Goal: Task Accomplishment & Management: Manage account settings

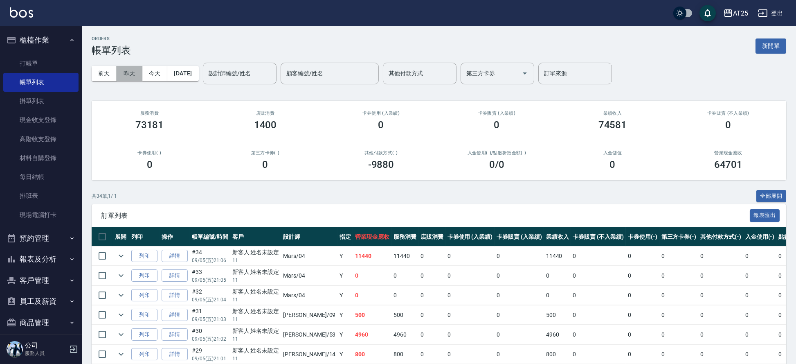
click at [130, 71] on button "昨天" at bounding box center [129, 73] width 25 height 15
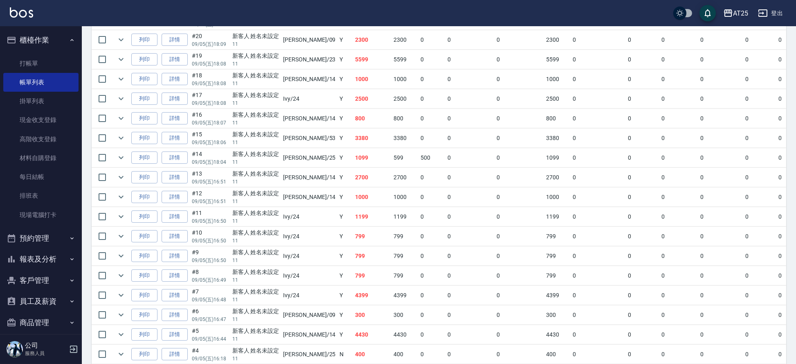
scroll to position [481, 0]
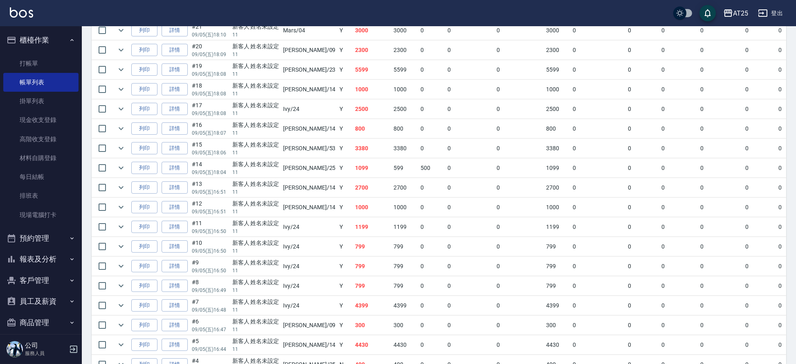
click at [628, 292] on td "0" at bounding box center [643, 285] width 34 height 19
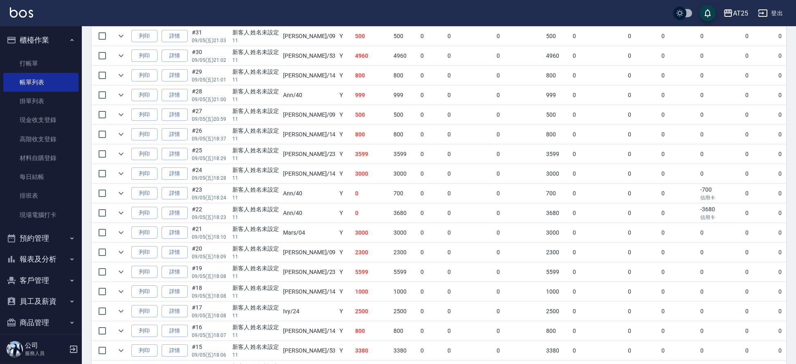
scroll to position [226, 0]
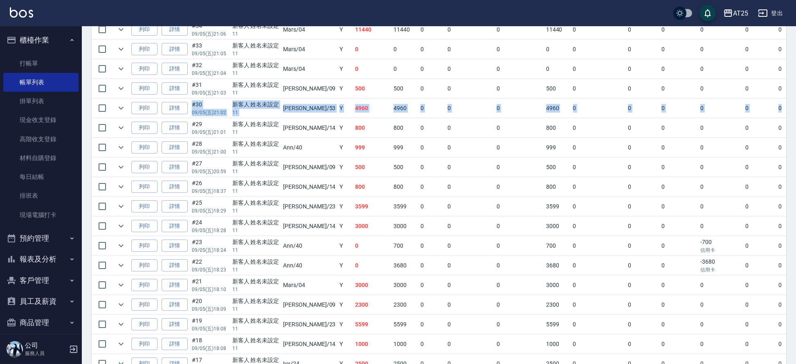
drag, startPoint x: 796, startPoint y: 111, endPoint x: 799, endPoint y: 94, distance: 16.7
click at [796, 94] on html "AT25 登出 櫃檯作業 打帳單 帳單列表 掛單列表 現金收支登錄 高階收支登錄 材料自購登錄 每日結帳 排班表 現場電腦打卡 預約管理 預約管理 單日預約紀…" at bounding box center [398, 247] width 796 height 946
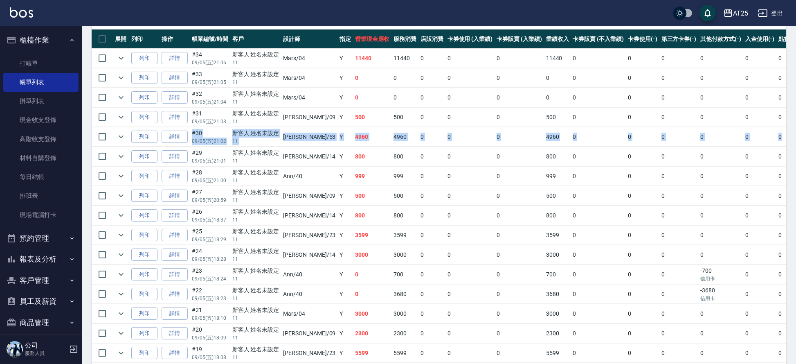
scroll to position [192, 0]
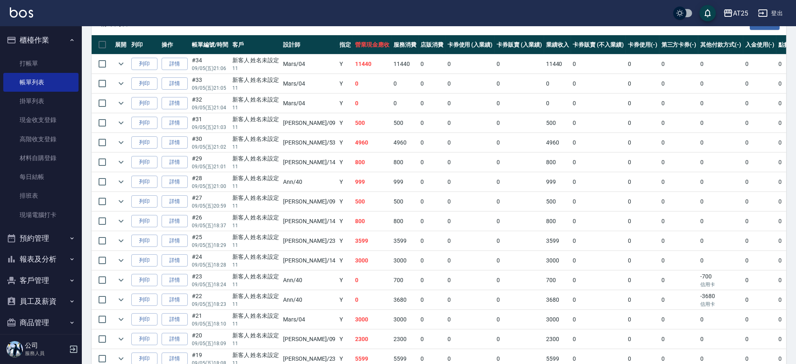
click at [495, 90] on td "0" at bounding box center [520, 83] width 50 height 19
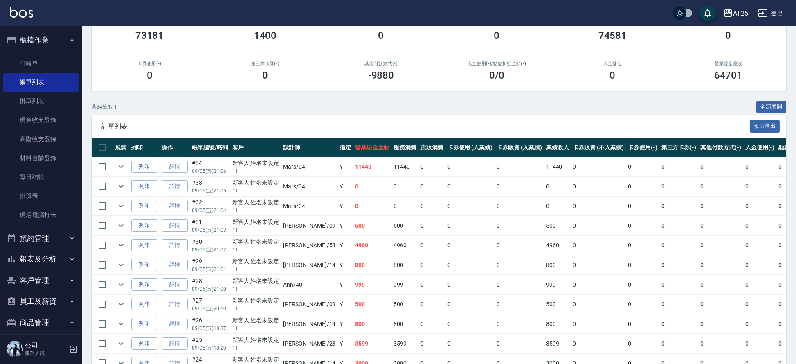
scroll to position [0, 0]
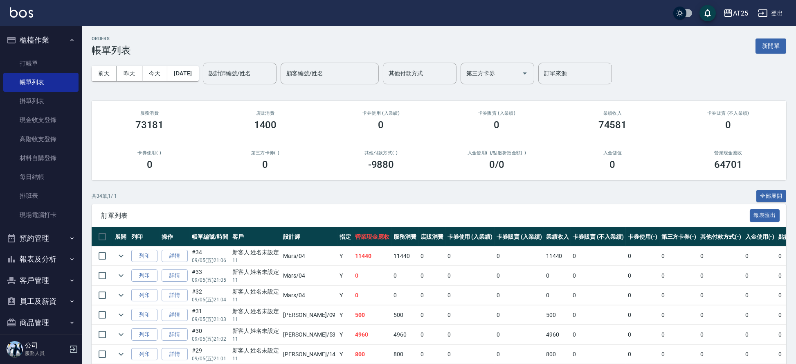
click at [27, 16] on img at bounding box center [21, 12] width 23 height 10
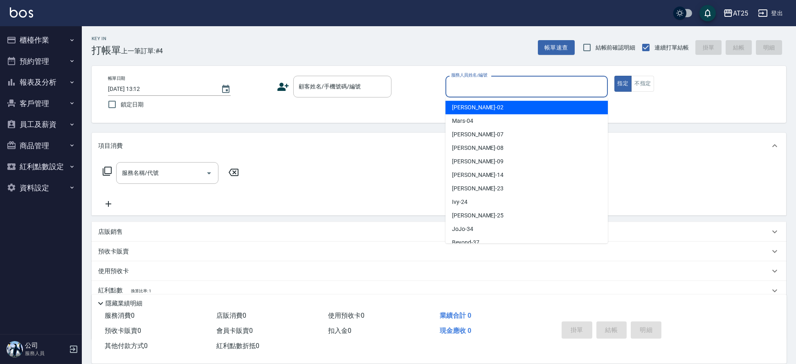
click at [500, 88] on input "服務人員姓名/編號" at bounding box center [526, 86] width 155 height 14
click at [499, 67] on div "帳單日期 2025/09/06 13:12 鎖定日期 顧客姓名/手機號碼/編號 顧客姓名/手機號碼/編號 服務人員姓名/編號 服務人員姓名/編號 指定 不指定" at bounding box center [439, 94] width 695 height 57
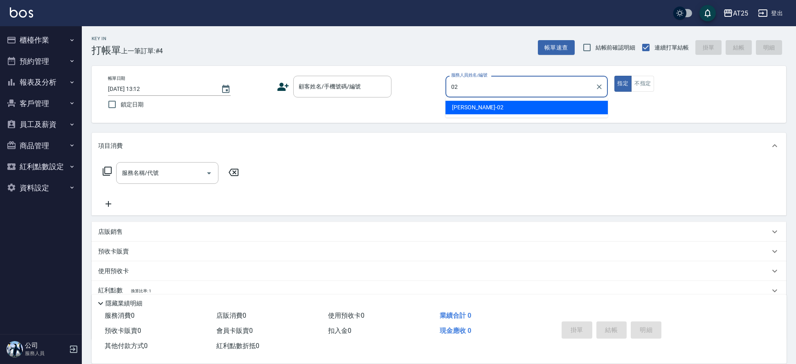
type input "Vivian-02"
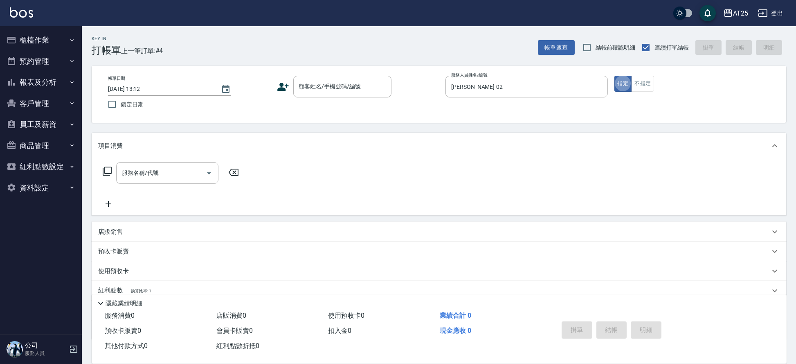
type button "true"
click at [338, 74] on div "帳單日期 2025/09/06 13:12 鎖定日期 顧客姓名/手機號碼/編號 顧客姓名/手機號碼/編號 服務人員姓名/編號 Vivian-02 服務人員姓名…" at bounding box center [439, 94] width 695 height 57
click at [353, 90] on input "顧客姓名/手機號碼/編號" at bounding box center [336, 86] width 79 height 14
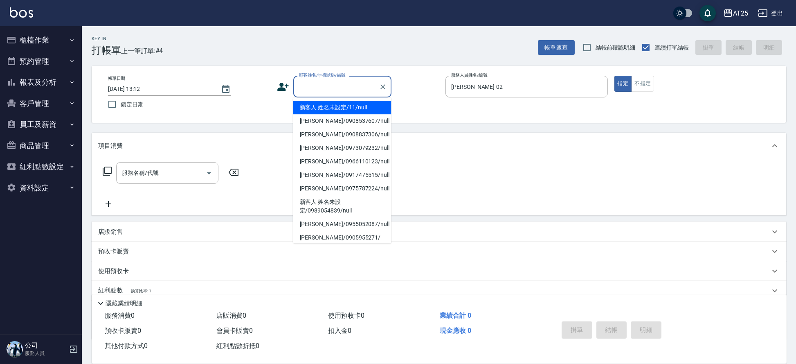
click at [347, 105] on li "新客人 姓名未設定/11/null" at bounding box center [342, 108] width 98 height 14
type input "新客人 姓名未設定/11/null"
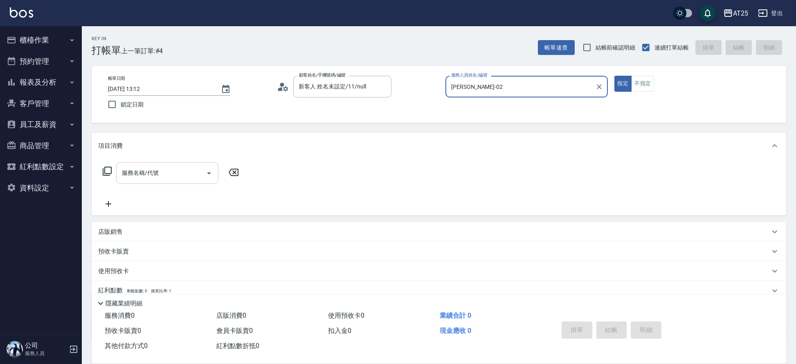
click at [183, 177] on input "服務名稱/代號" at bounding box center [161, 173] width 83 height 14
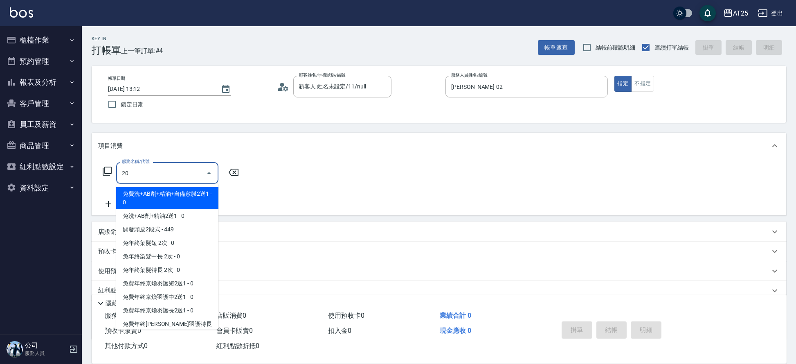
type input "201"
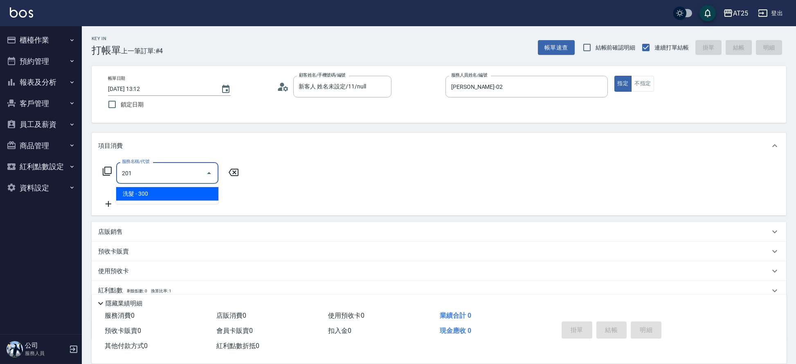
click at [131, 201] on ul "洗髮 - 300" at bounding box center [167, 194] width 102 height 20
click at [131, 192] on span "洗髮 - 300" at bounding box center [167, 194] width 102 height 14
type input "30"
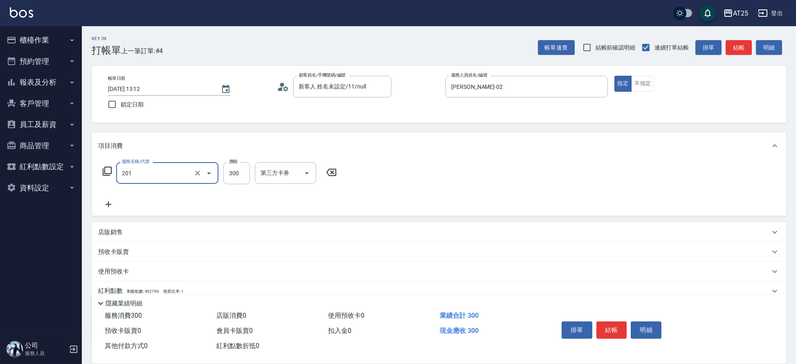
type input "洗髮(201)"
click at [104, 203] on icon at bounding box center [108, 204] width 20 height 10
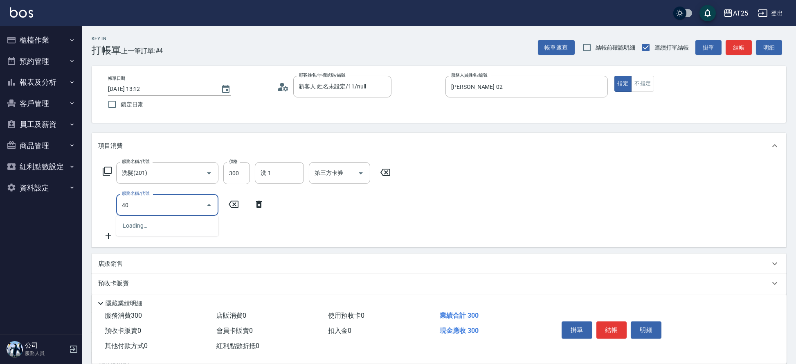
type input "401"
click at [135, 224] on span "剪髮 - 300" at bounding box center [167, 226] width 102 height 14
type input "60"
type input "剪髮(401)"
click at [239, 201] on input "300" at bounding box center [236, 205] width 27 height 22
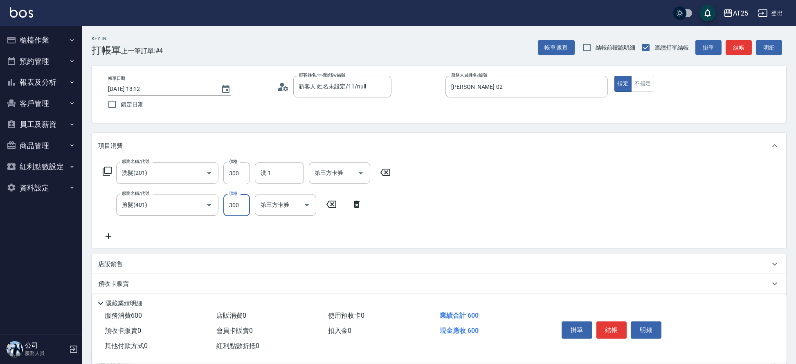
type input "30"
type input "20"
type input "50"
type input "200"
click at [280, 178] on input "洗-1" at bounding box center [280, 173] width 42 height 14
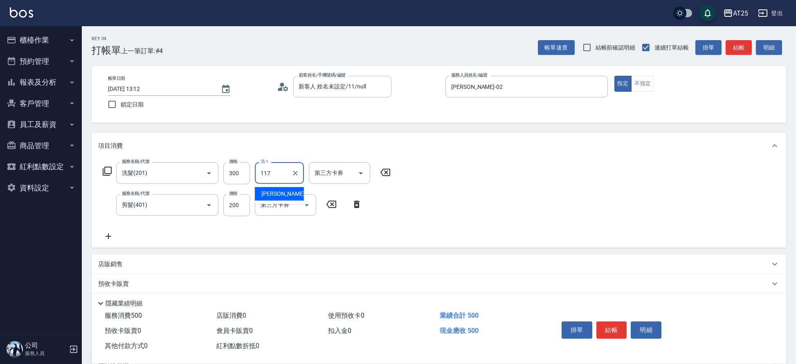
click at [282, 189] on div "[PERSON_NAME] -117" at bounding box center [279, 194] width 49 height 14
type input "[PERSON_NAME]-117"
click at [617, 328] on button "結帳" at bounding box center [612, 329] width 31 height 17
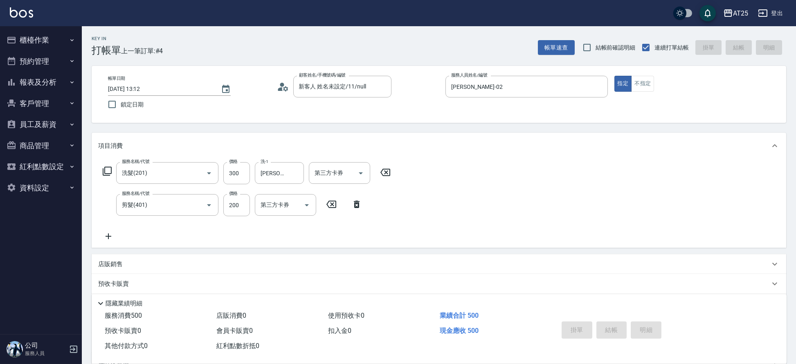
type input "0"
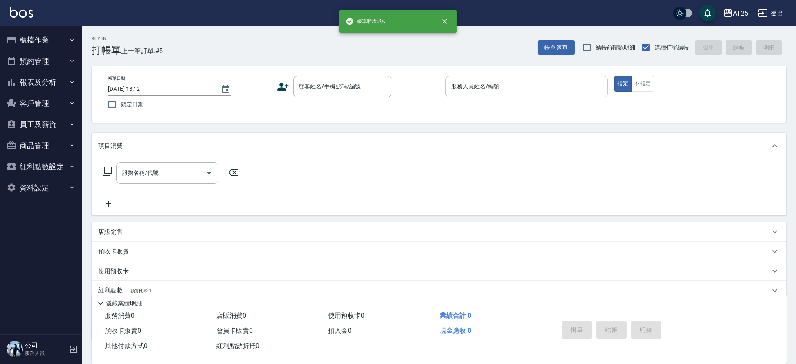
drag, startPoint x: 462, startPoint y: 61, endPoint x: 463, endPoint y: 77, distance: 16.0
click at [462, 65] on div "Key In 打帳單 上一筆訂單:#5 帳單速查 結帳前確認明細 連續打單結帳 掛單 結帳 明細 帳單日期 2025/09/06 13:12 鎖定日期 顧客姓…" at bounding box center [439, 221] width 715 height 391
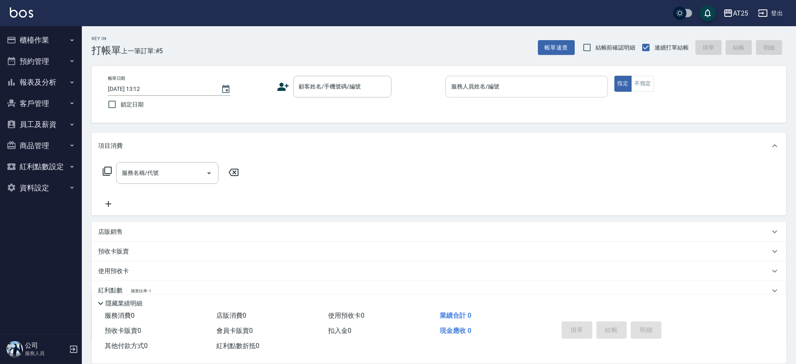
click at [464, 80] on div "服務人員姓名/編號" at bounding box center [527, 87] width 162 height 22
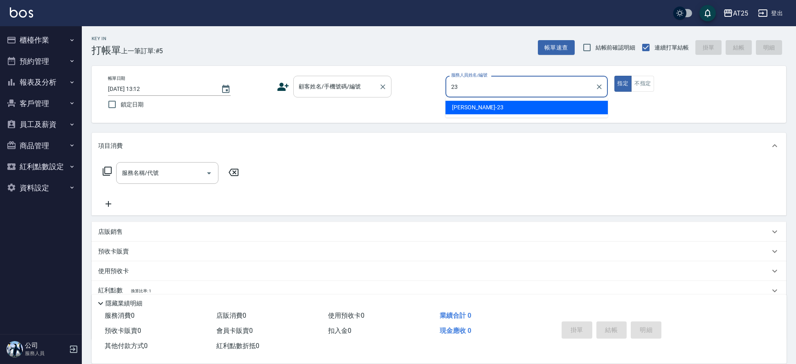
type input "Emma-23"
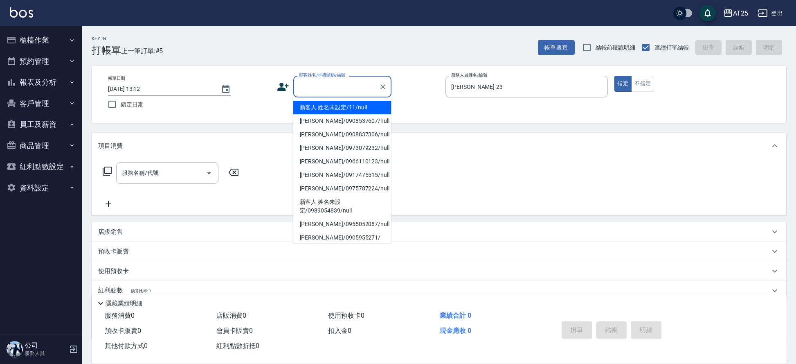
click at [337, 81] on div "顧客姓名/手機號碼/編號 顧客姓名/手機號碼/編號" at bounding box center [342, 87] width 98 height 22
click at [331, 101] on li "新客人 姓名未設定/11/null" at bounding box center [342, 108] width 98 height 14
type input "新客人 姓名未設定/11/null"
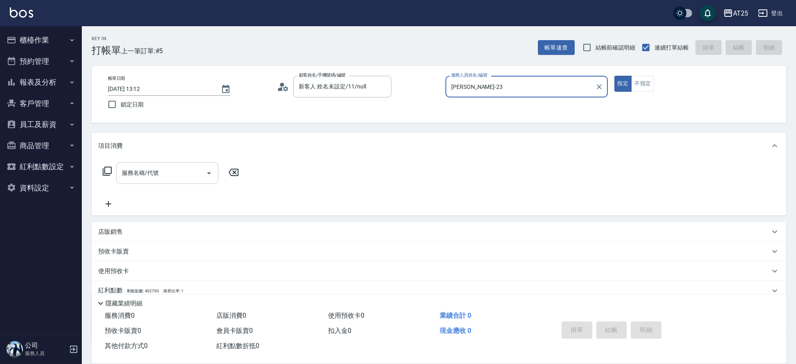
click at [145, 173] on input "服務名稱/代號" at bounding box center [161, 173] width 83 height 14
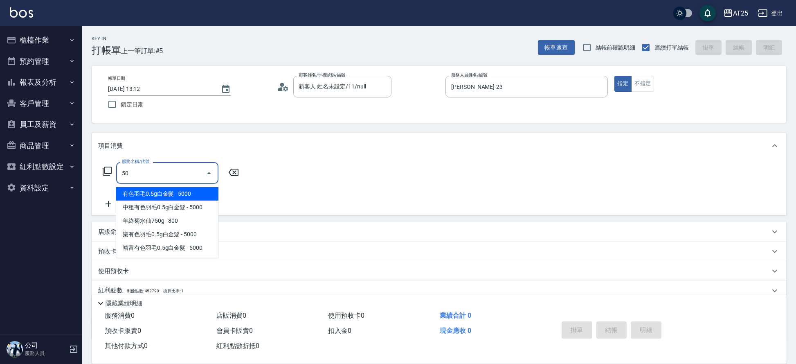
type input "501"
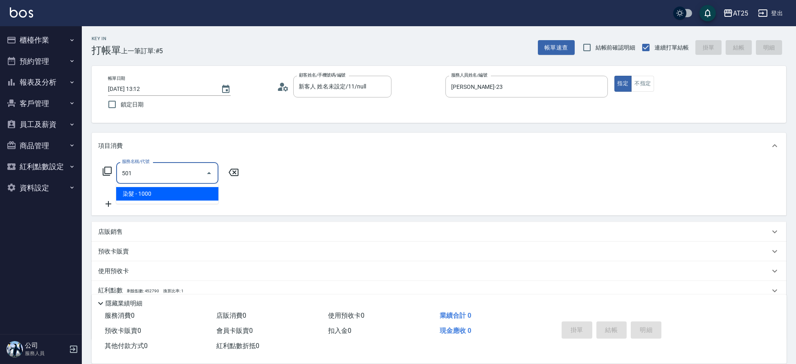
click at [178, 191] on span "染髮 - 1000" at bounding box center [167, 194] width 102 height 14
type input "100"
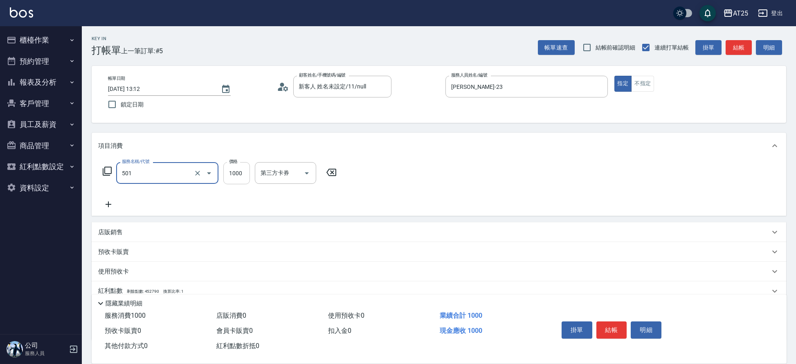
type input "染髮(501)"
click at [239, 171] on input "1000" at bounding box center [236, 173] width 27 height 22
type input "0"
type input "13"
type input "10"
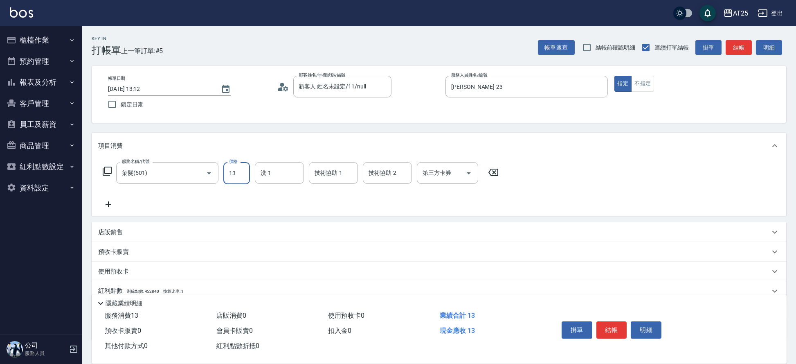
type input "130"
type input "1300"
click at [111, 203] on icon at bounding box center [108, 204] width 20 height 10
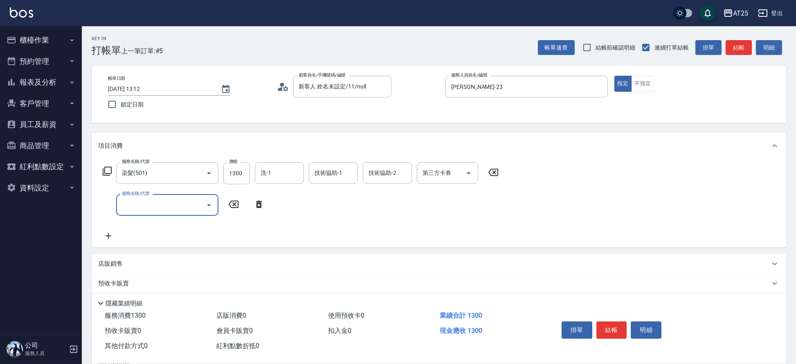
click at [179, 203] on input "服務名稱/代號" at bounding box center [161, 205] width 83 height 14
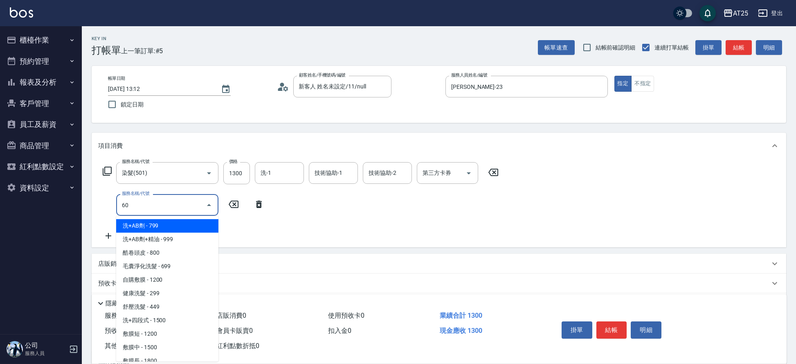
type input "601"
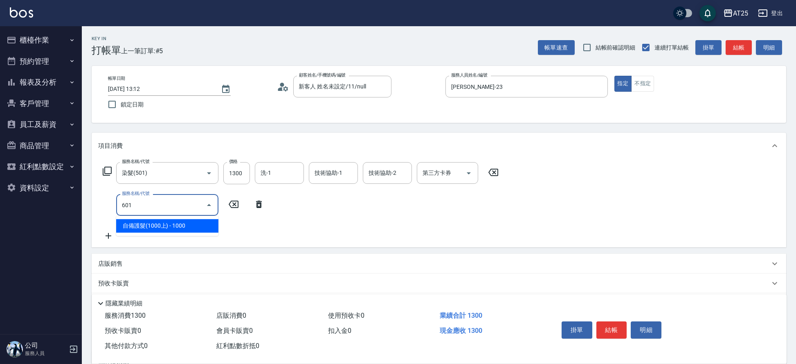
drag, startPoint x: 196, startPoint y: 224, endPoint x: 205, endPoint y: 224, distance: 9.4
click at [196, 225] on span "自備護髮(1000上) - 1000" at bounding box center [167, 226] width 102 height 14
type input "230"
type input "自備護髮(1000上)(601)"
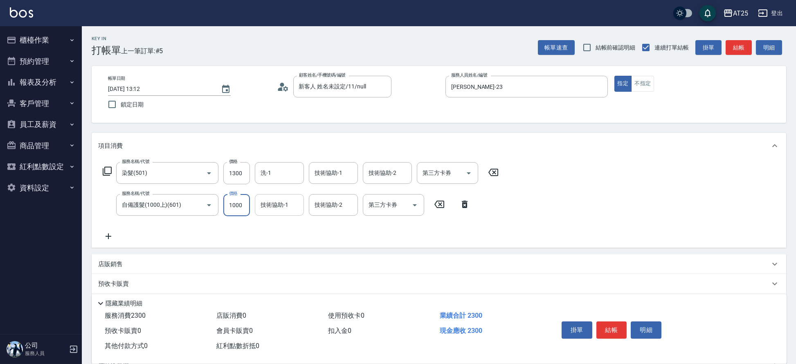
drag, startPoint x: 230, startPoint y: 212, endPoint x: 255, endPoint y: 207, distance: 25.1
click at [230, 212] on input "1000" at bounding box center [236, 205] width 27 height 22
type input "130"
type input "270"
type input "400"
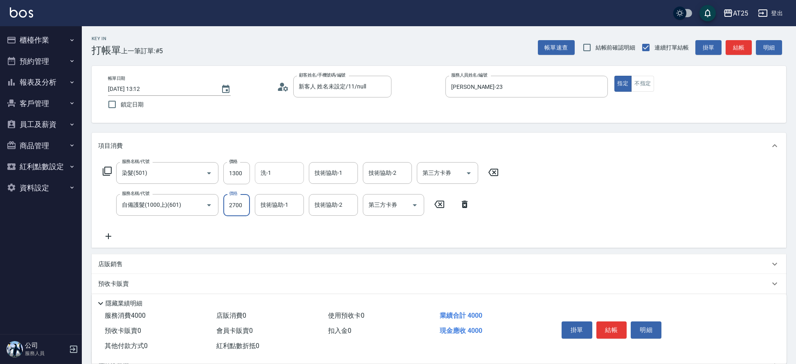
type input "2700"
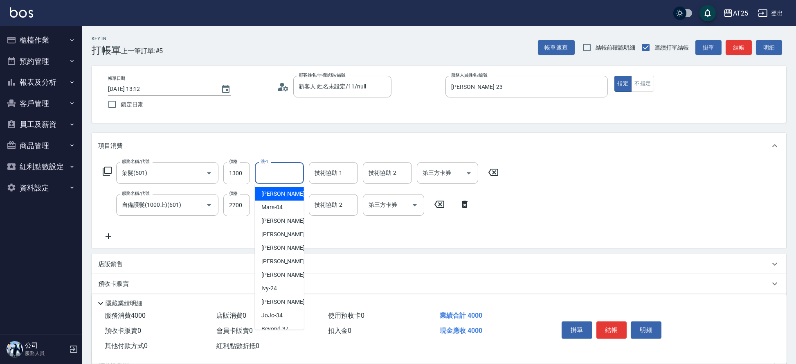
click at [290, 166] on input "洗-1" at bounding box center [280, 173] width 42 height 14
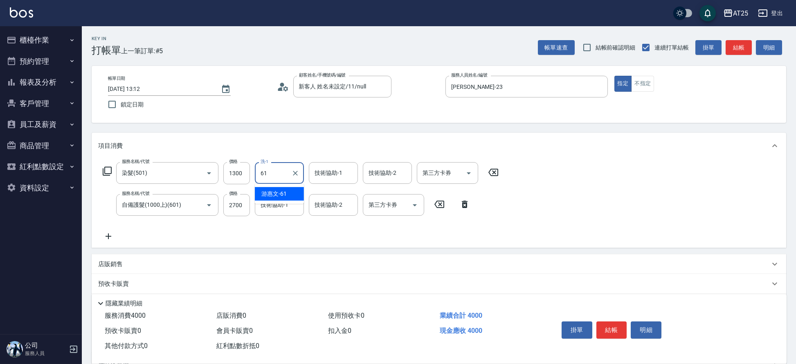
click at [282, 187] on div "游惠文 -61" at bounding box center [279, 194] width 49 height 14
type input "游惠文-61"
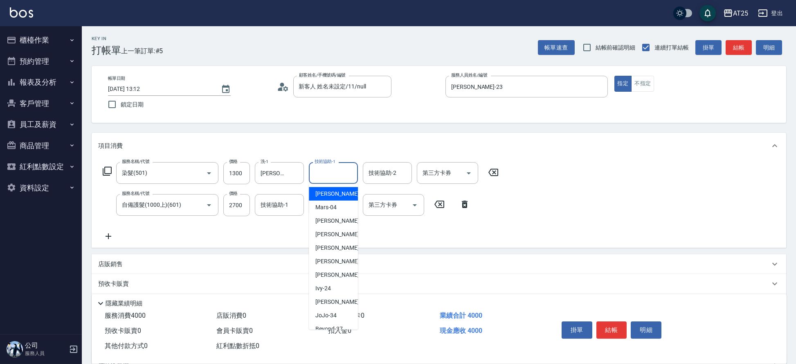
click at [336, 175] on input "技術協助-1" at bounding box center [334, 173] width 42 height 14
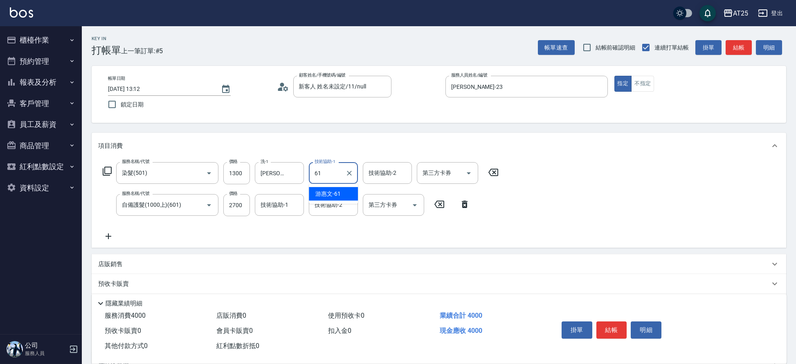
click at [334, 190] on span "游惠文 -61" at bounding box center [328, 194] width 25 height 9
type input "游惠文-61"
click at [334, 193] on div "服務名稱/代號 染髮(501) 服務名稱/代號 價格 1300 價格 洗-1 游惠文-61 洗-1 技術協助-1 游惠文-61 技術協助-1 技術協助-2 技…" at bounding box center [301, 201] width 406 height 79
click at [334, 194] on div "技術協助-2" at bounding box center [333, 205] width 49 height 22
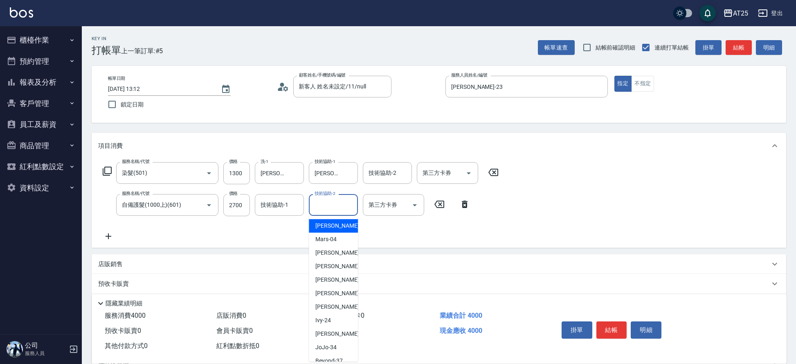
click at [336, 201] on input "技術協助-2" at bounding box center [334, 205] width 42 height 14
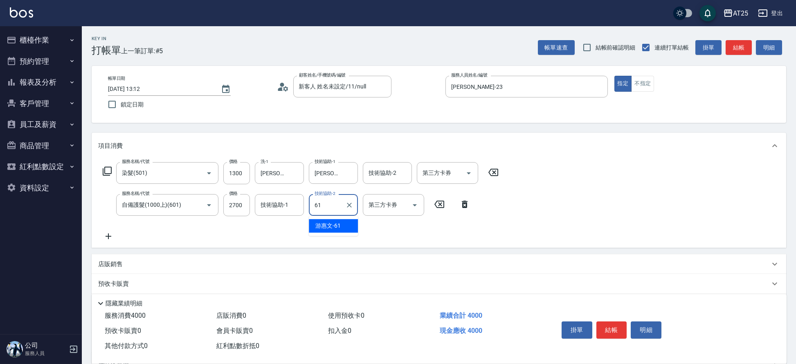
click at [340, 228] on span "游惠文 -61" at bounding box center [328, 225] width 25 height 9
type input "游惠文-61"
click at [621, 322] on button "結帳" at bounding box center [612, 329] width 31 height 17
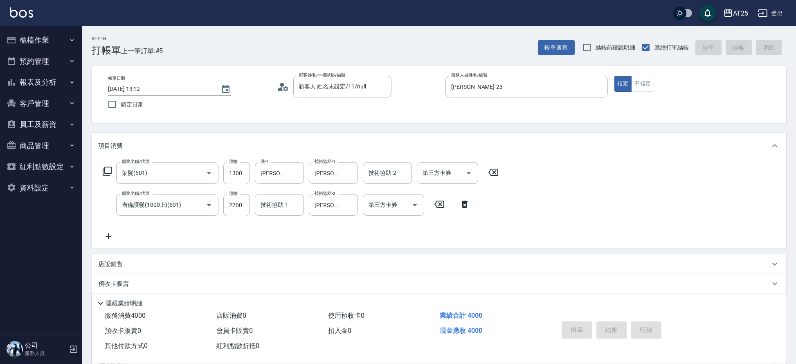
type input "0"
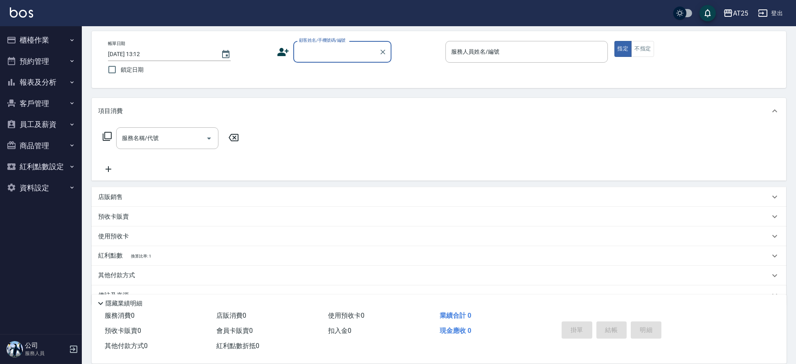
scroll to position [53, 0]
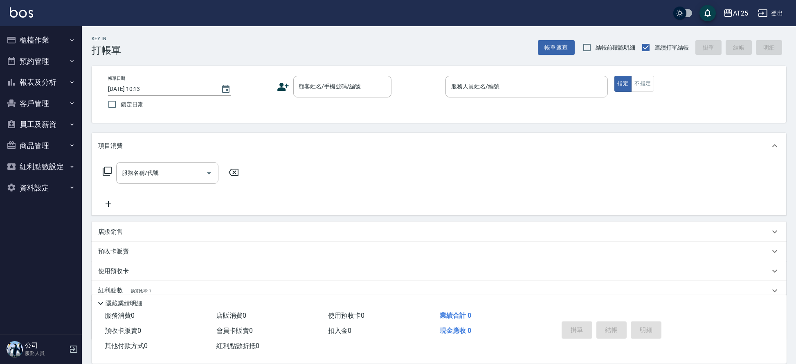
click at [792, 85] on div "Key In 打帳單 帳單速查 結帳前確認明細 連續打單結帳 掛單 結帳 明細 帳單日期 [DATE] 10:13 鎖定日期 顧客姓名/手機號碼/編號 顧客姓…" at bounding box center [439, 221] width 715 height 391
click at [484, 89] on div "服務人員姓名/編號 服務人員姓名/編號" at bounding box center [527, 87] width 162 height 22
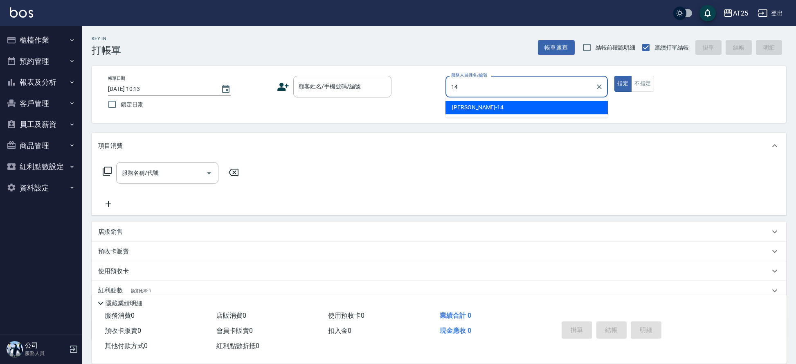
type input "[PERSON_NAME]-14"
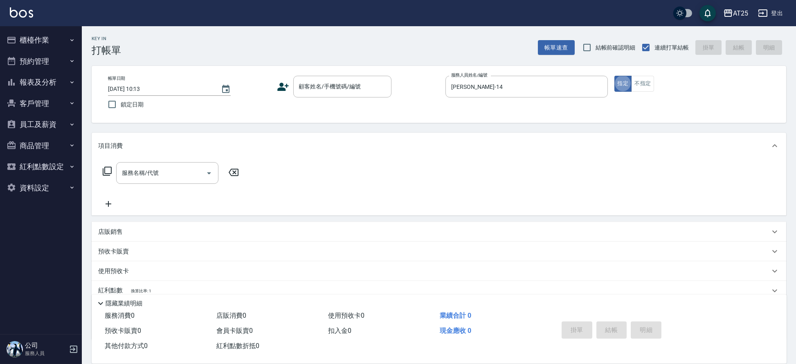
type button "true"
click at [287, 97] on div "顧客姓名/手機號碼/編號 顧客姓名/手機號碼/編號" at bounding box center [358, 87] width 162 height 22
click at [311, 90] on input "顧客姓名/手機號碼/編號" at bounding box center [336, 86] width 79 height 14
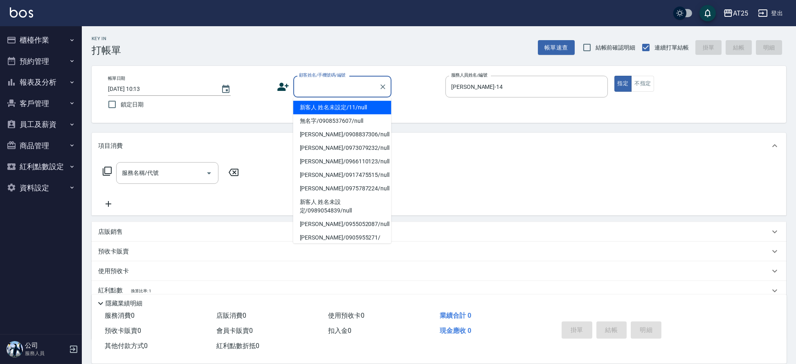
click at [329, 103] on li "新客人 姓名未設定/11/null" at bounding box center [342, 108] width 98 height 14
type input "新客人 姓名未設定/11/null"
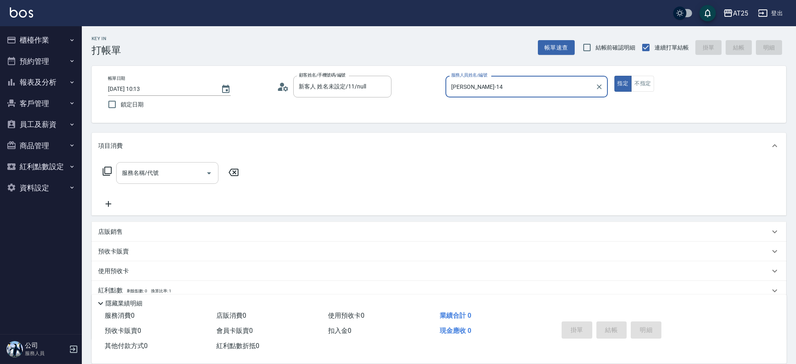
click at [192, 166] on input "服務名稱/代號" at bounding box center [161, 173] width 83 height 14
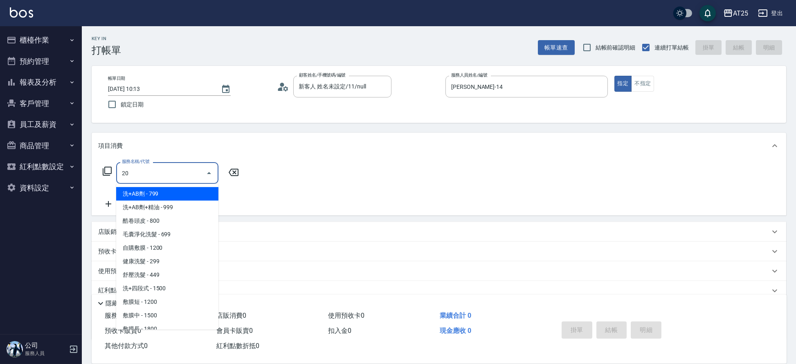
type input "201"
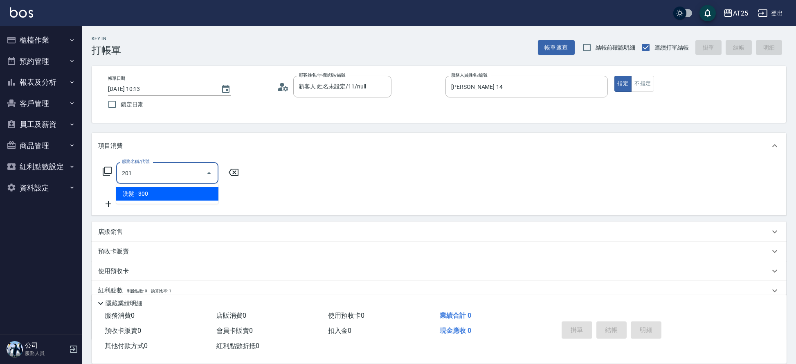
click at [124, 188] on span "洗髮 - 300" at bounding box center [167, 194] width 102 height 14
type input "30"
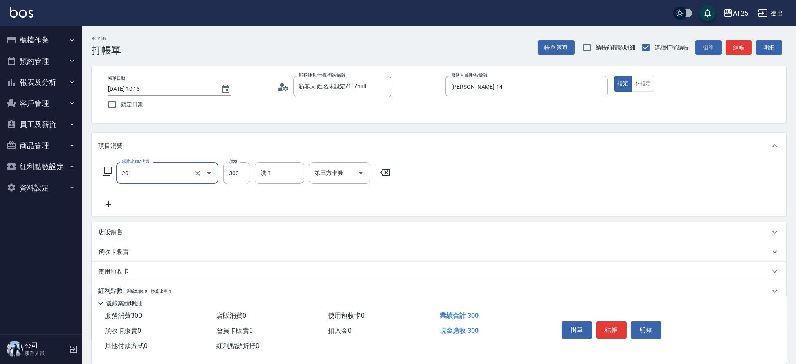
type input "洗髮(201)"
click at [107, 204] on icon at bounding box center [108, 204] width 20 height 10
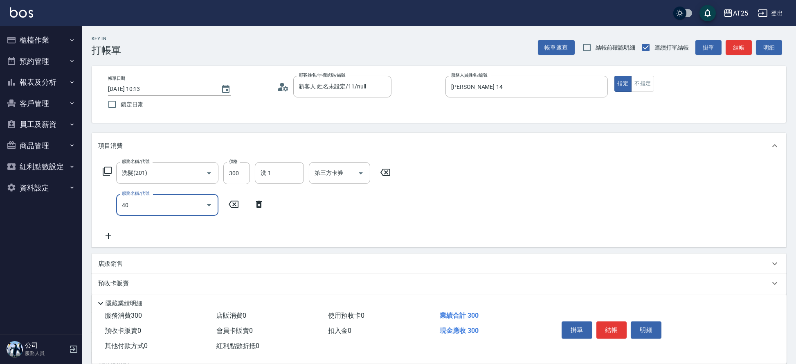
type input "401"
click at [180, 225] on span "剪髮 - 300" at bounding box center [167, 226] width 102 height 14
type input "60"
type input "剪髮(401)"
click at [236, 207] on input "300" at bounding box center [236, 205] width 27 height 22
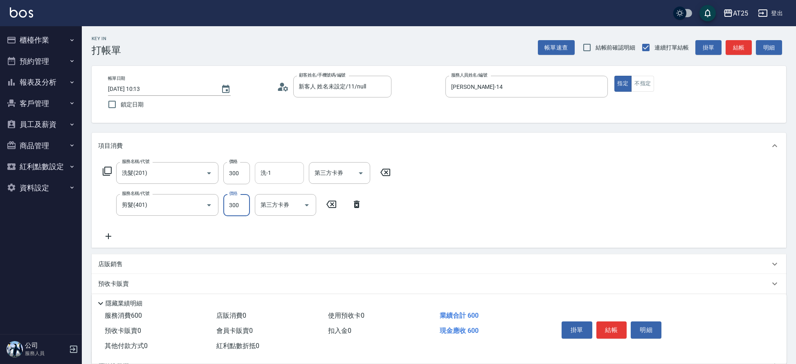
type input "30"
type input "50"
type input "80"
type input "500"
click at [273, 177] on input "洗-1" at bounding box center [280, 173] width 42 height 14
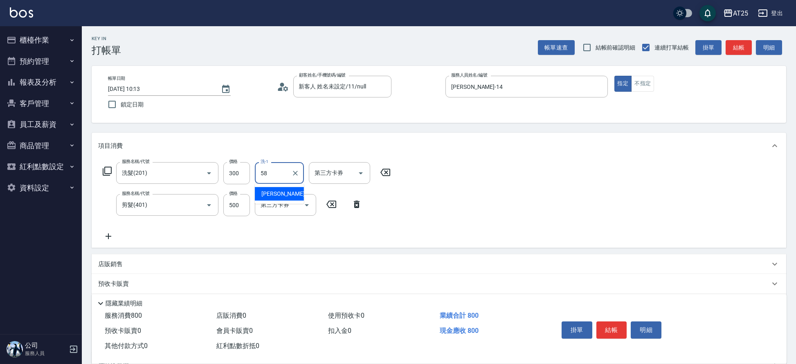
click at [277, 196] on span "[PERSON_NAME] -58" at bounding box center [288, 194] width 52 height 9
type input "[PERSON_NAME]-58"
click at [618, 324] on button "結帳" at bounding box center [612, 329] width 31 height 17
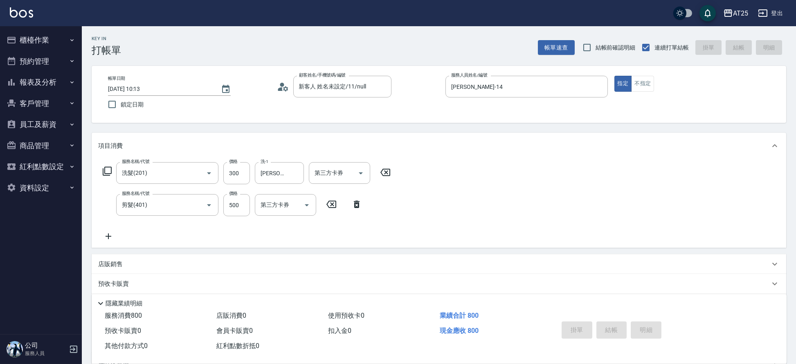
type input "[DATE] 12:54"
type input "0"
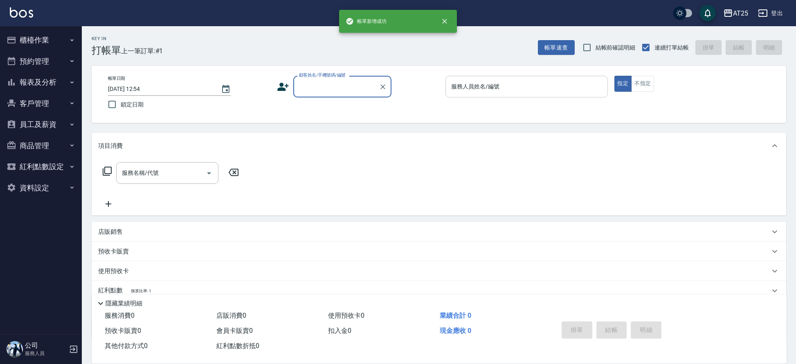
click at [553, 89] on input "服務人員姓名/編號" at bounding box center [526, 86] width 155 height 14
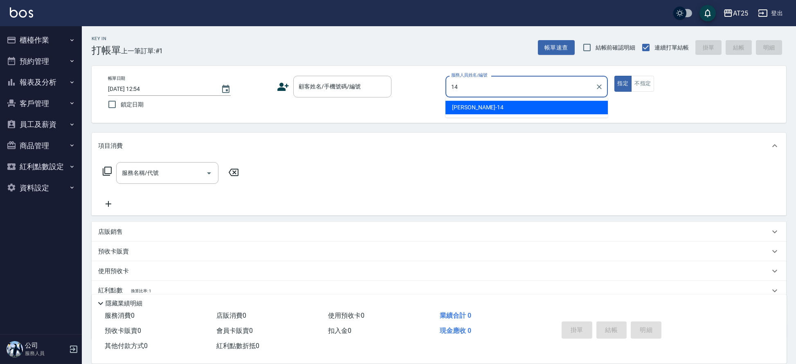
type input "[PERSON_NAME]-14"
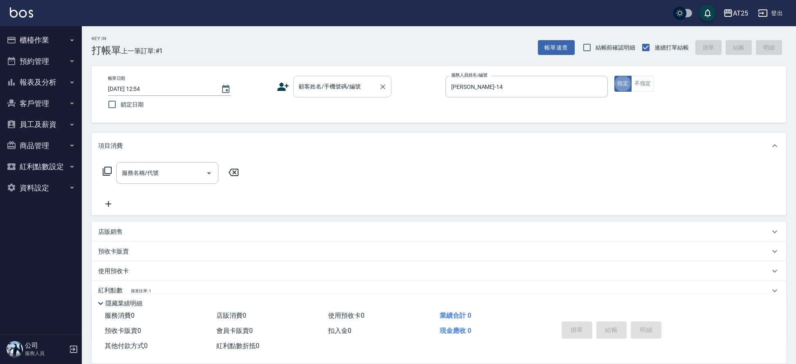
click at [328, 91] on input "顧客姓名/手機號碼/編號" at bounding box center [336, 86] width 79 height 14
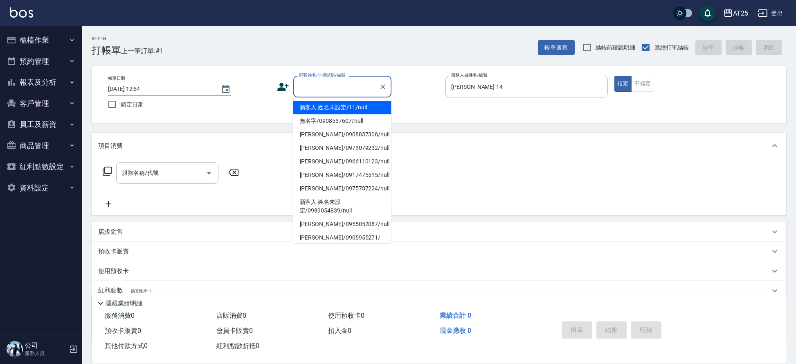
click at [322, 103] on li "新客人 姓名未設定/11/null" at bounding box center [342, 108] width 98 height 14
type input "新客人 姓名未設定/11/null"
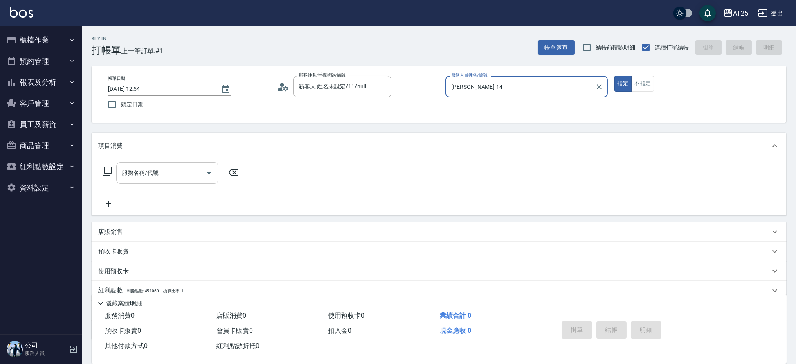
click at [148, 182] on div "服務名稱/代號" at bounding box center [167, 173] width 102 height 22
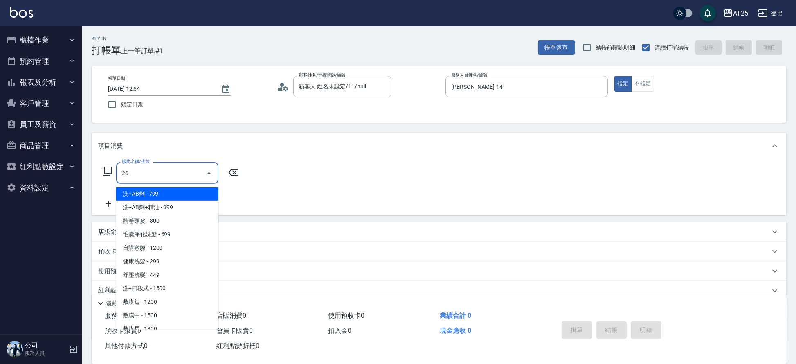
type input "201"
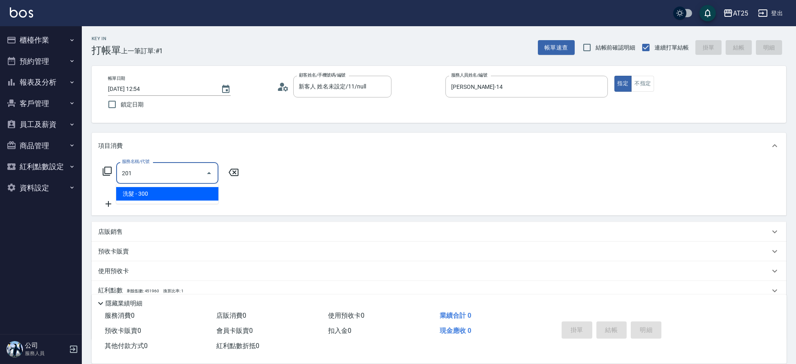
click at [122, 192] on span "洗髮 - 300" at bounding box center [167, 194] width 102 height 14
type input "30"
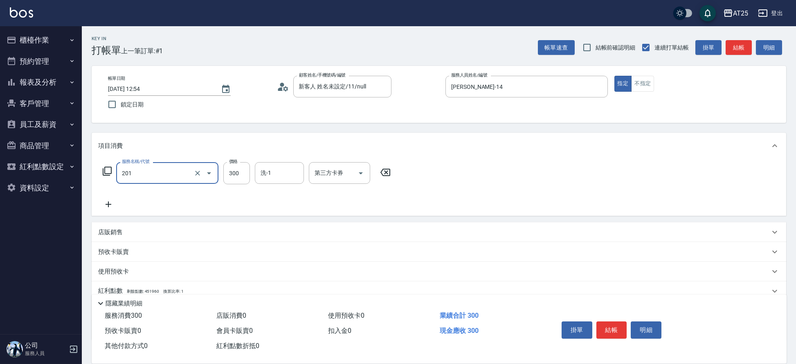
type input "洗髮(201)"
click at [105, 206] on icon at bounding box center [108, 204] width 20 height 10
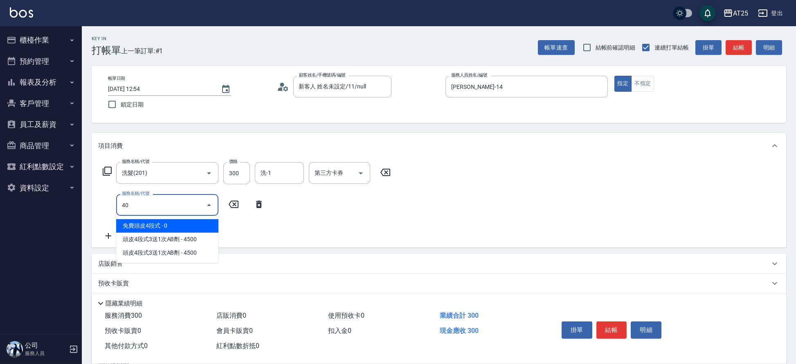
type input "401"
click at [141, 219] on span "剪髮 - 300" at bounding box center [167, 226] width 102 height 14
type input "60"
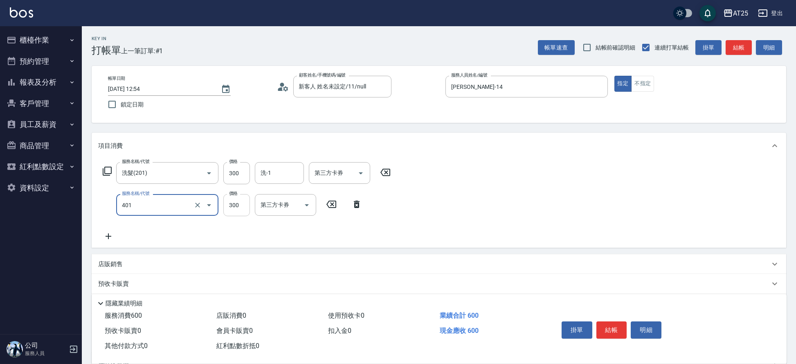
type input "剪髮(401)"
click at [235, 198] on input "300" at bounding box center [236, 205] width 27 height 22
type input "30"
type input "50"
type input "80"
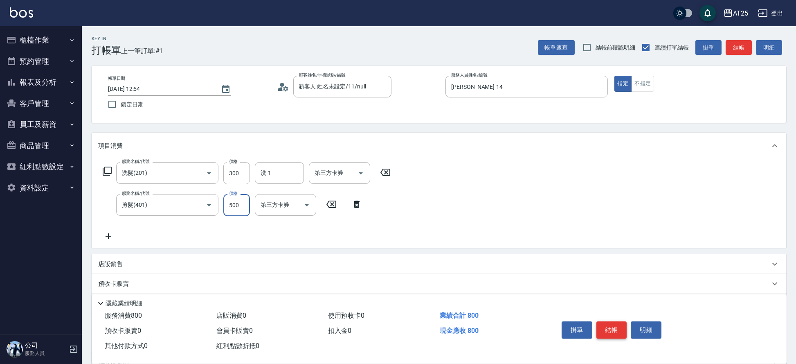
type input "500"
click at [615, 326] on button "結帳" at bounding box center [612, 329] width 31 height 17
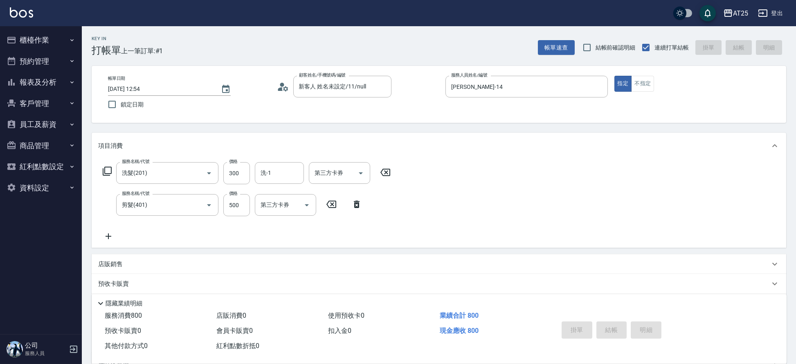
type input "0"
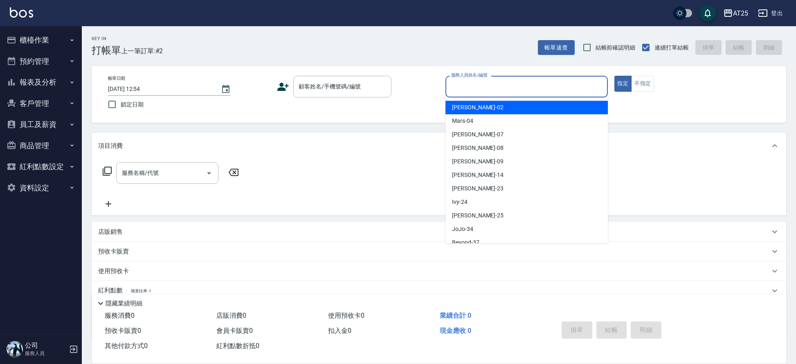
click at [466, 86] on input "服務人員姓名/編號" at bounding box center [526, 86] width 155 height 14
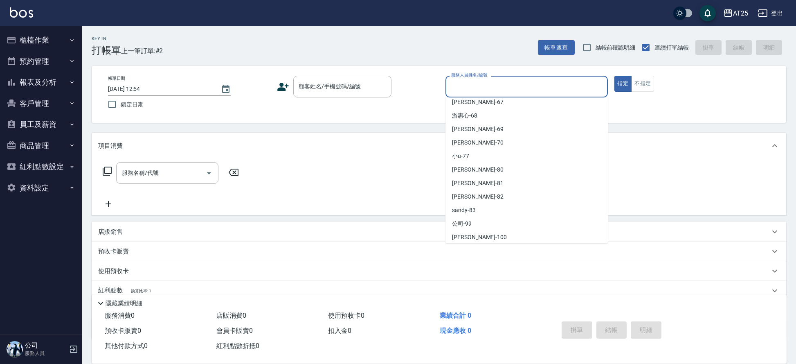
scroll to position [265, 0]
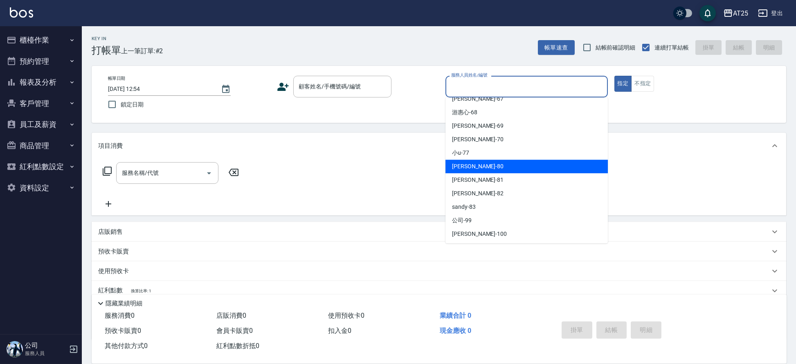
click at [500, 162] on div "[PERSON_NAME] -80" at bounding box center [527, 167] width 162 height 14
type input "[PERSON_NAME]-80"
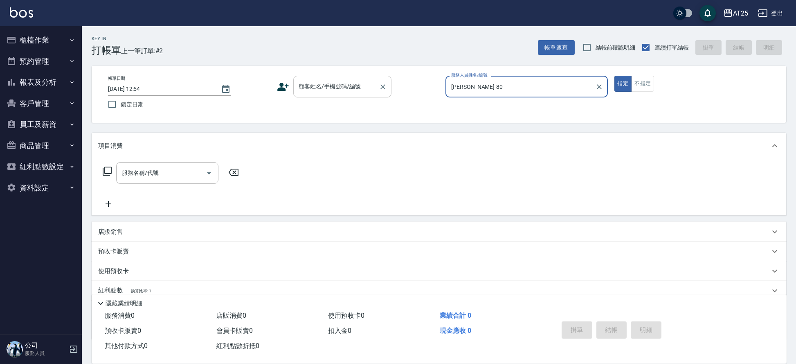
click at [311, 86] on input "顧客姓名/手機號碼/編號" at bounding box center [336, 86] width 79 height 14
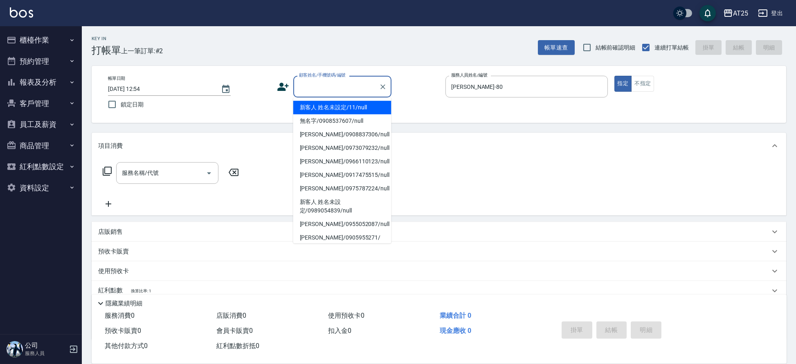
click at [313, 110] on li "新客人 姓名未設定/11/null" at bounding box center [342, 108] width 98 height 14
type input "新客人 姓名未設定/11/null"
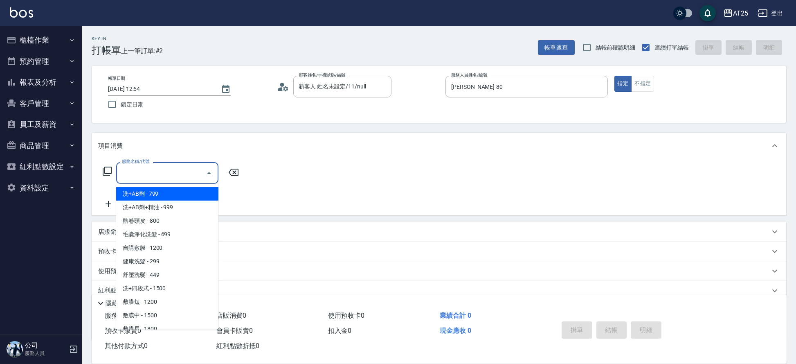
click at [175, 176] on input "服務名稱/代號" at bounding box center [161, 173] width 83 height 14
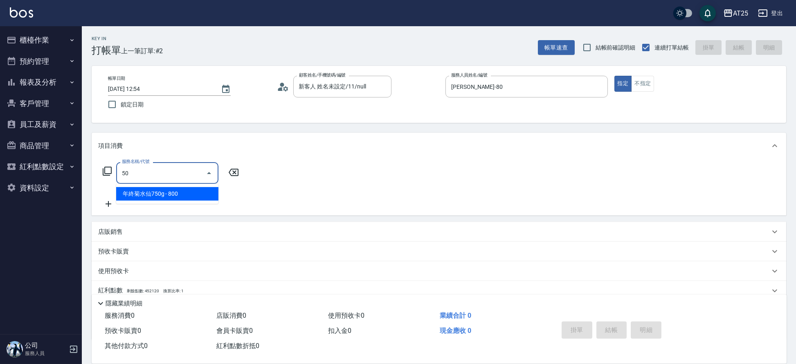
type input "501"
click at [164, 194] on span "染髮 - 1000" at bounding box center [167, 194] width 102 height 14
type input "100"
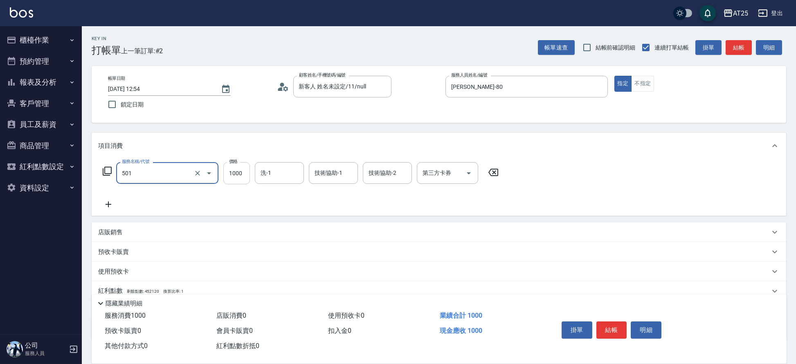
type input "染髮(501)"
click at [232, 176] on input "1000" at bounding box center [236, 173] width 27 height 22
type input "0"
type input "20"
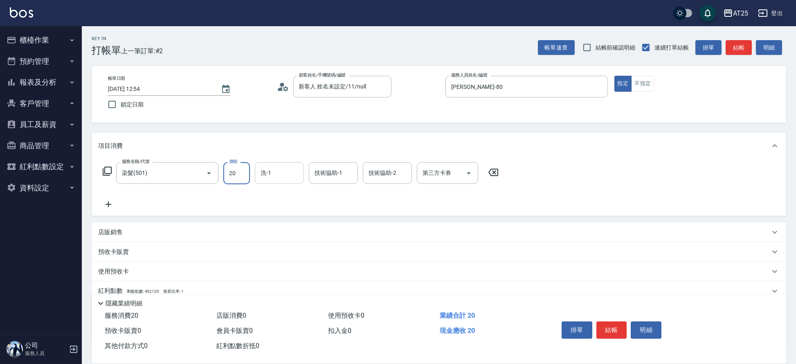
type input "200"
type input "2000"
click at [614, 327] on button "結帳" at bounding box center [612, 329] width 31 height 17
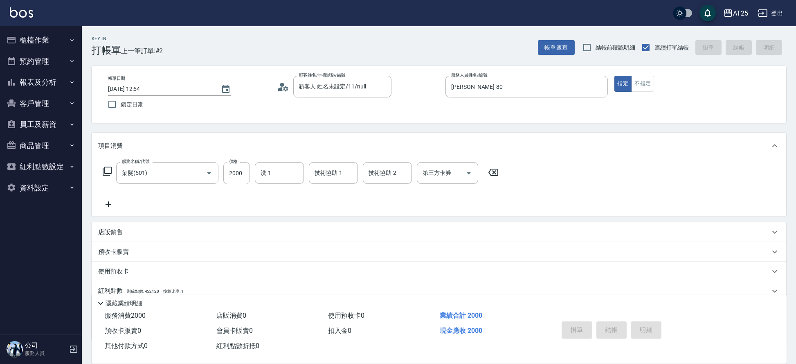
type input "0"
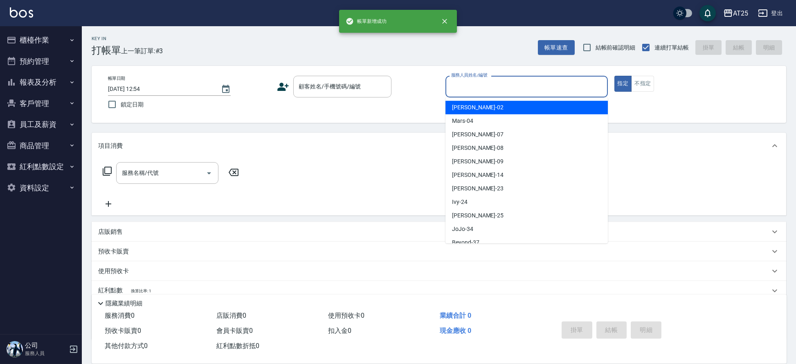
click at [491, 83] on input "服務人員姓名/編號" at bounding box center [526, 86] width 155 height 14
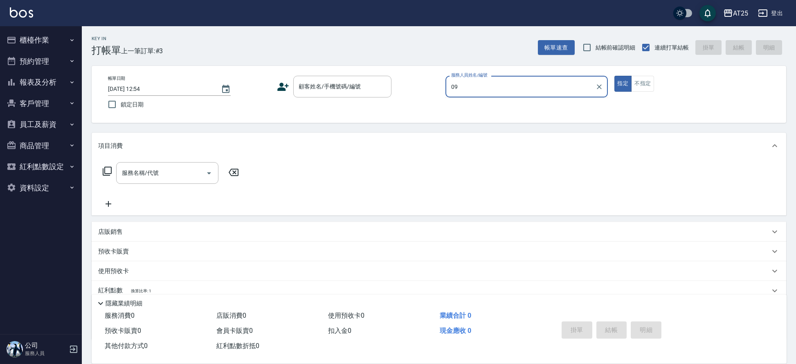
type input "[PERSON_NAME]-09"
drag, startPoint x: 326, startPoint y: 76, endPoint x: 328, endPoint y: 86, distance: 10.4
click at [327, 83] on div "顧客姓名/手機號碼/編號" at bounding box center [342, 87] width 98 height 22
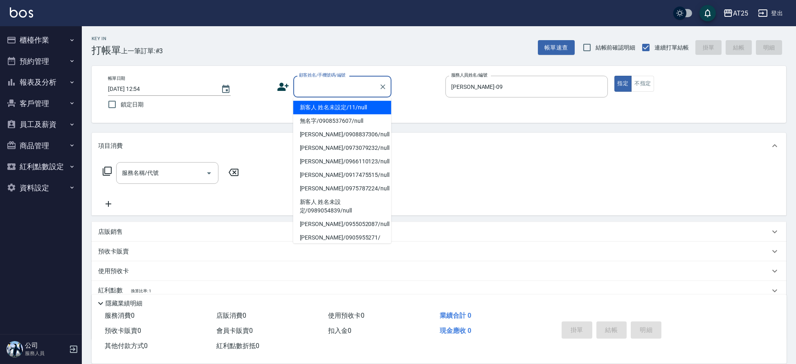
click at [323, 104] on li "新客人 姓名未設定/11/null" at bounding box center [342, 108] width 98 height 14
type input "新客人 姓名未設定/11/null"
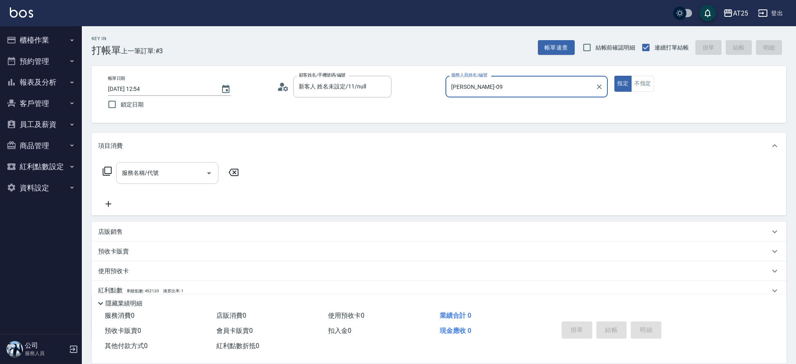
click at [169, 163] on div "服務名稱/代號" at bounding box center [167, 173] width 102 height 22
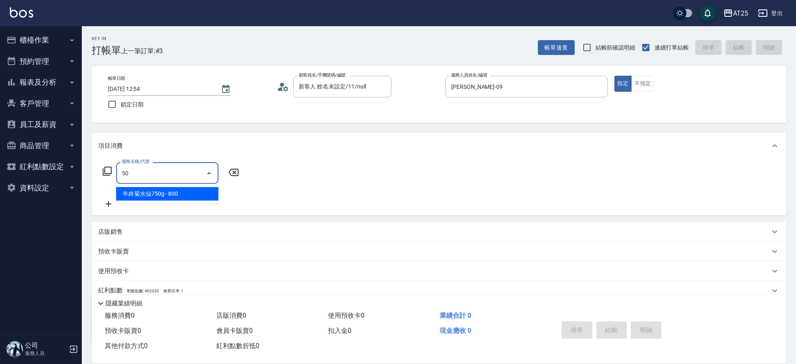
type input "501"
click at [171, 195] on span "染髮 - 1000" at bounding box center [167, 194] width 102 height 14
type input "100"
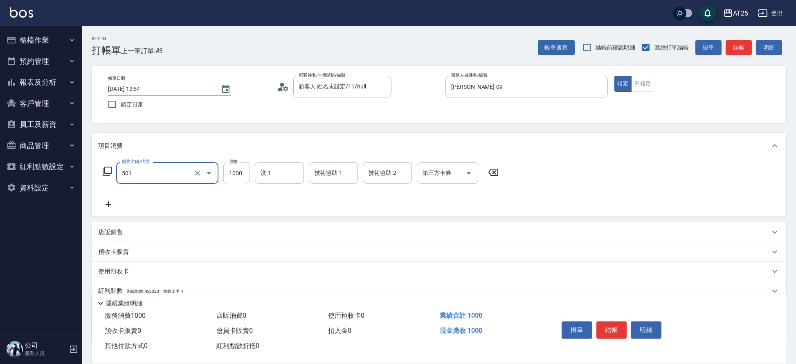
type input "染髮(501)"
click at [239, 173] on input "1000" at bounding box center [236, 173] width 27 height 22
type input "0"
type input "32"
type input "30"
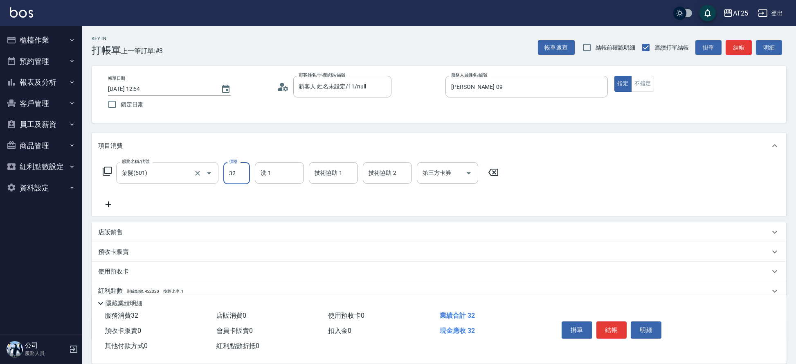
type input "328"
type input "320"
type input "3280"
click at [109, 200] on icon at bounding box center [108, 204] width 20 height 10
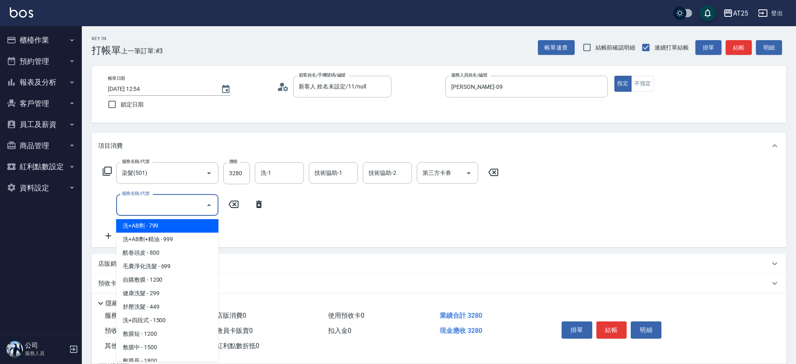
click at [151, 205] on input "服務名稱/代號" at bounding box center [161, 205] width 83 height 14
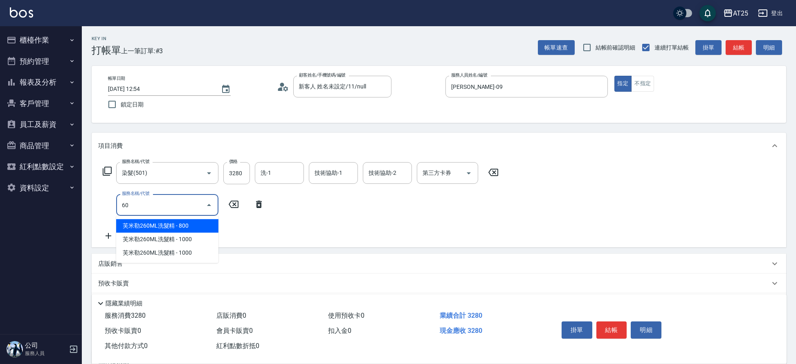
type input "601"
click at [173, 227] on span "自備護髮(1000上) - 1000" at bounding box center [167, 226] width 102 height 14
type input "420"
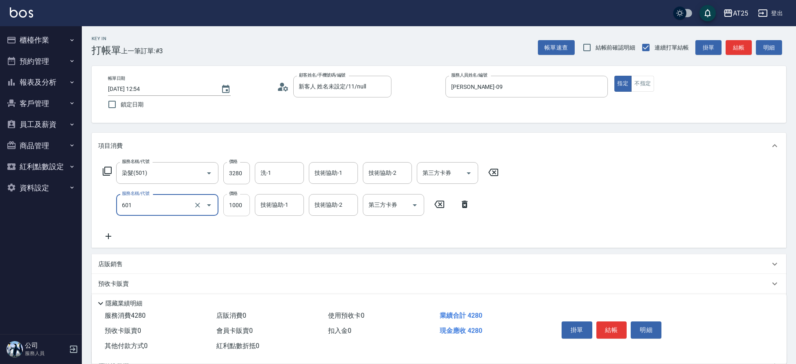
type input "自備護髮(1000上)(601)"
click at [241, 207] on input "1000" at bounding box center [236, 205] width 27 height 22
type input "320"
type input "15"
type input "340"
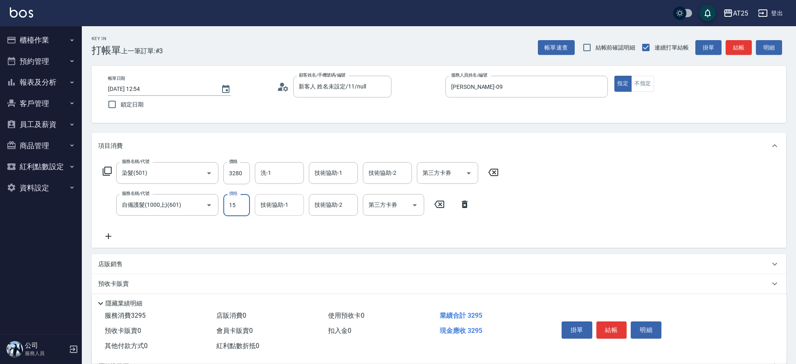
type input "150"
type input "470"
type input "1500"
click at [288, 173] on input "洗-1" at bounding box center [280, 173] width 42 height 14
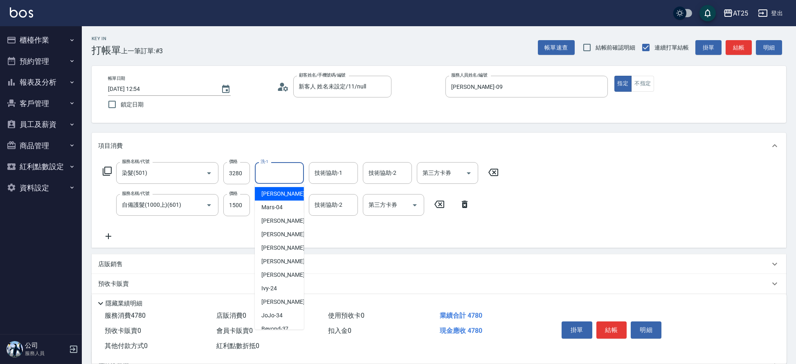
click at [287, 166] on input "洗-1" at bounding box center [280, 173] width 42 height 14
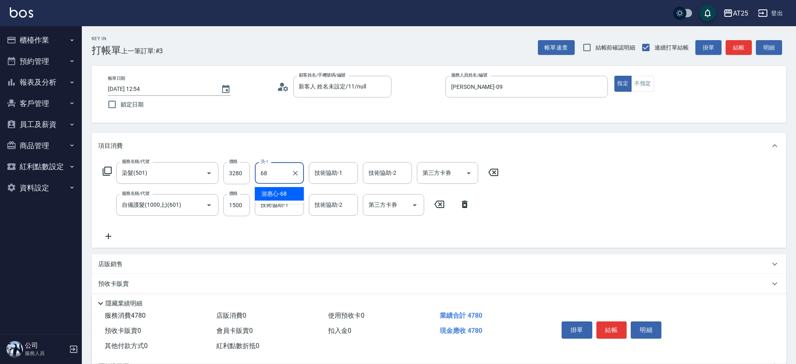
click at [281, 199] on div "[PERSON_NAME]-68" at bounding box center [279, 194] width 49 height 14
type input "[PERSON_NAME]-68"
click at [326, 175] on input "技術協助-1" at bounding box center [334, 173] width 42 height 14
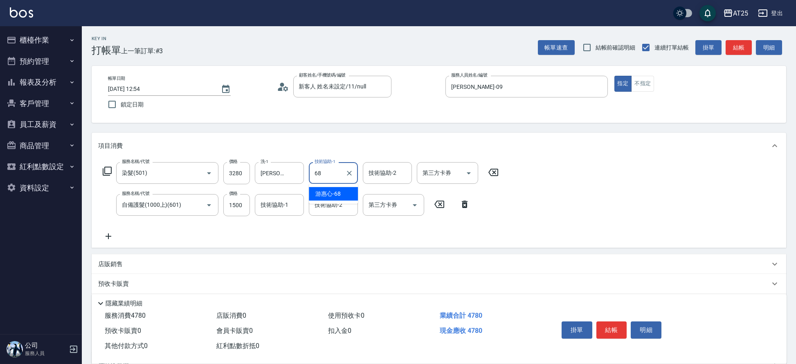
click at [322, 187] on div "[PERSON_NAME]-68" at bounding box center [333, 194] width 49 height 14
type input "[PERSON_NAME]-68"
click at [322, 202] on input "技術協助-2" at bounding box center [334, 205] width 42 height 14
click at [323, 223] on span "[PERSON_NAME]-68" at bounding box center [328, 225] width 25 height 9
type input "[PERSON_NAME]-68"
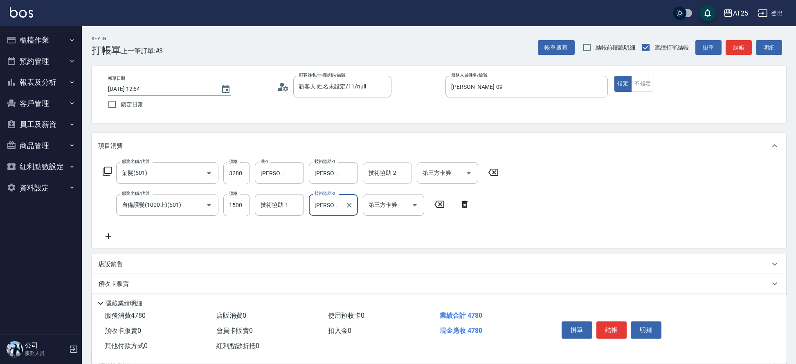
click at [377, 171] on div "技術協助-2 技術協助-2" at bounding box center [387, 173] width 49 height 22
type input "6"
click at [389, 195] on span "[PERSON_NAME] -117" at bounding box center [397, 194] width 55 height 9
type input "[PERSON_NAME]-117"
click at [606, 327] on button "結帳" at bounding box center [612, 329] width 31 height 17
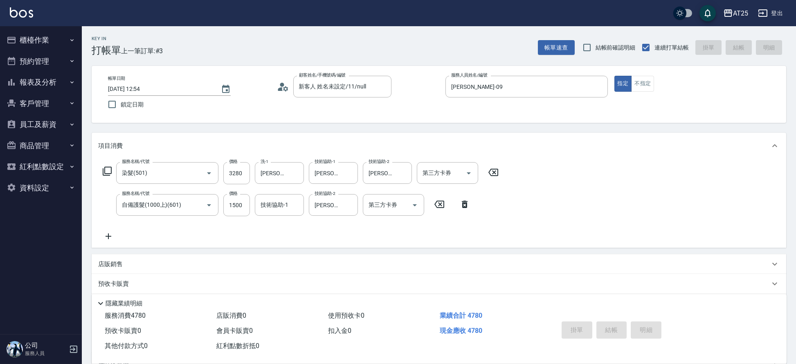
type input "[DATE] 12:55"
type input "0"
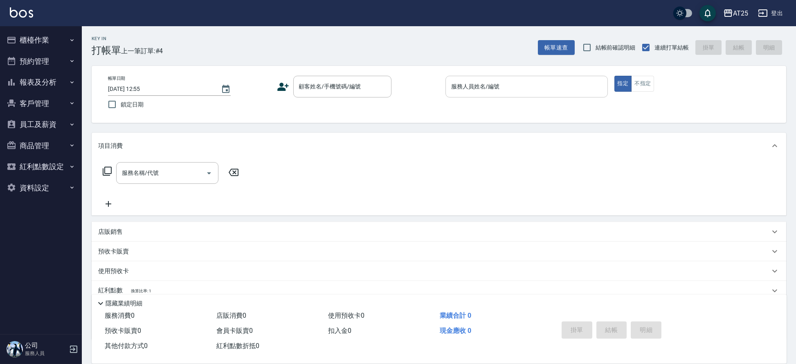
click at [504, 81] on input "服務人員姓名/編號" at bounding box center [526, 86] width 155 height 14
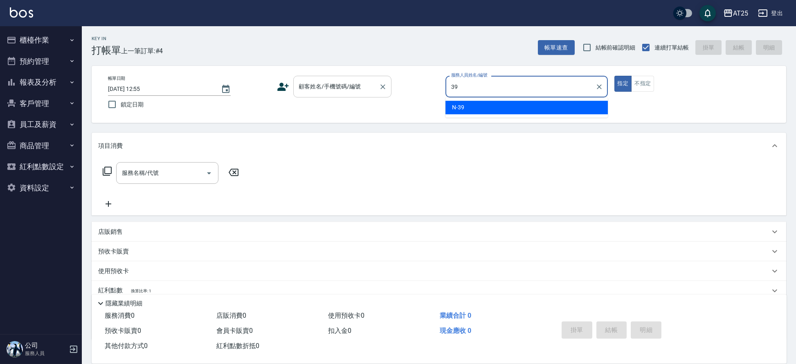
type input "N-39"
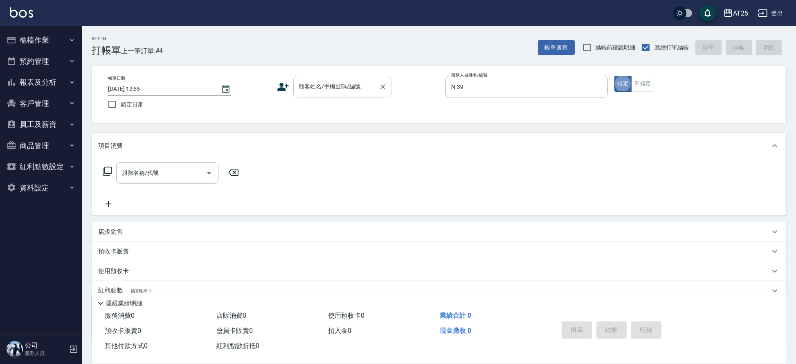
click at [331, 81] on div "顧客姓名/手機號碼/編號 顧客姓名/手機號碼/編號" at bounding box center [342, 87] width 98 height 22
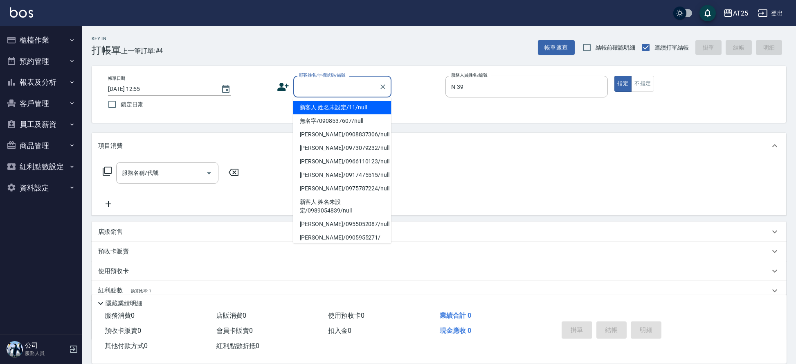
click at [314, 109] on li "新客人 姓名未設定/11/null" at bounding box center [342, 108] width 98 height 14
type input "新客人 姓名未設定/11/null"
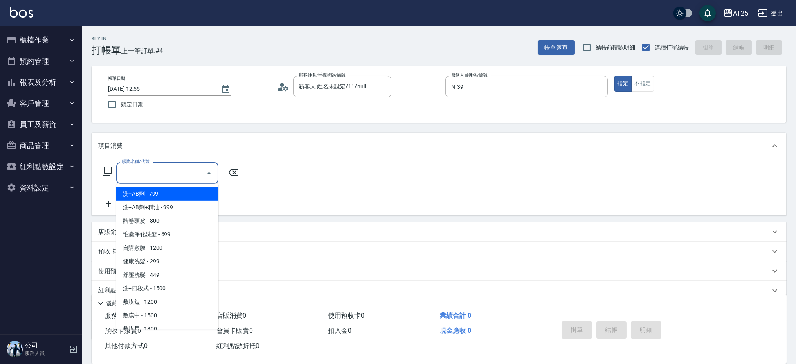
click at [164, 167] on input "服務名稱/代號" at bounding box center [161, 173] width 83 height 14
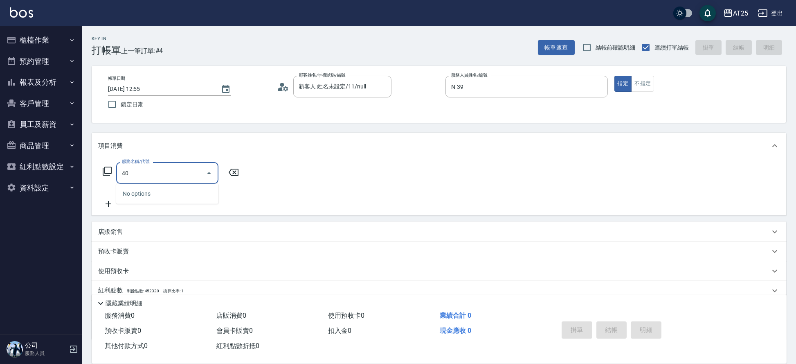
type input "401"
click at [167, 196] on span "剪髮 - 300" at bounding box center [167, 194] width 102 height 14
type input "30"
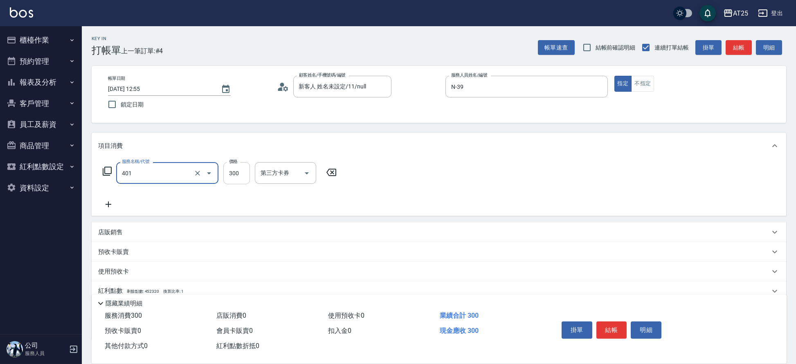
type input "剪髮(401)"
click at [241, 183] on div "服務名稱/代號 剪髮(401) 服務名稱/代號 價格 300 價格 第三方卡券 第三方卡券" at bounding box center [220, 185] width 244 height 47
drag, startPoint x: 242, startPoint y: 174, endPoint x: 246, endPoint y: 174, distance: 4.5
click at [242, 174] on input "300" at bounding box center [236, 173] width 27 height 22
type input "300"
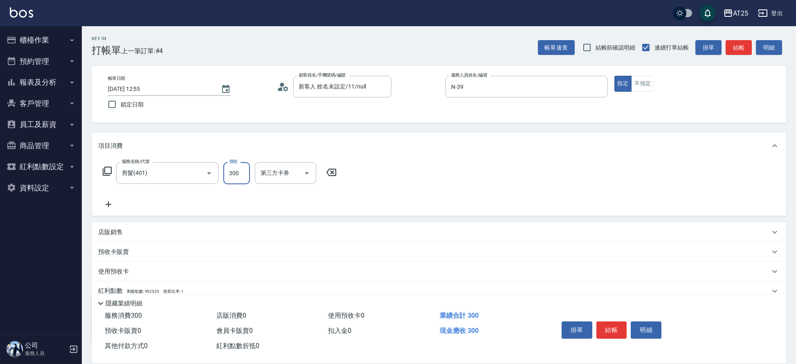
type input "3004"
type input "30"
type input "300"
type input "0"
type input "44"
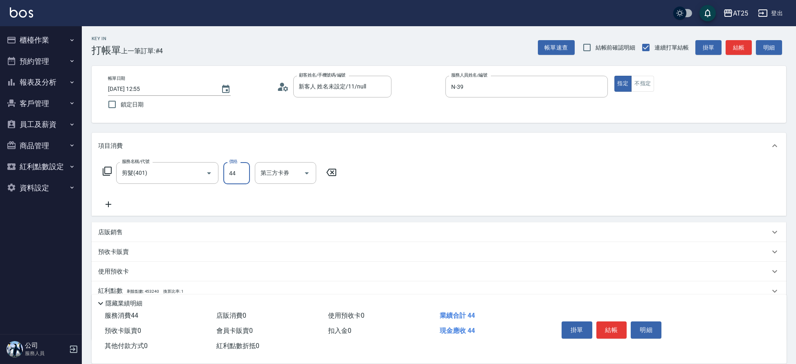
type input "40"
type input "440"
type input "0"
type input "40"
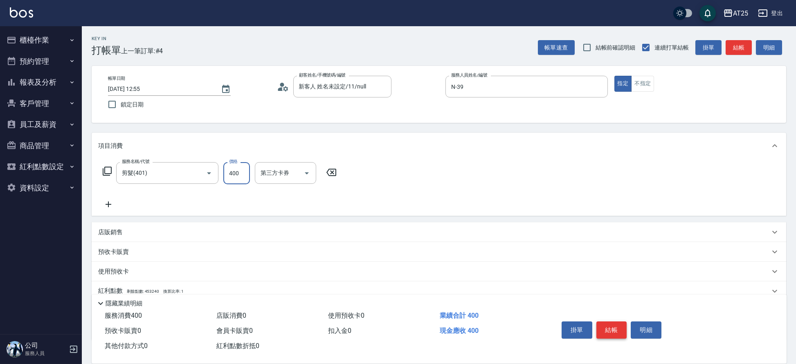
type input "400"
click at [610, 324] on button "結帳" at bounding box center [612, 329] width 31 height 17
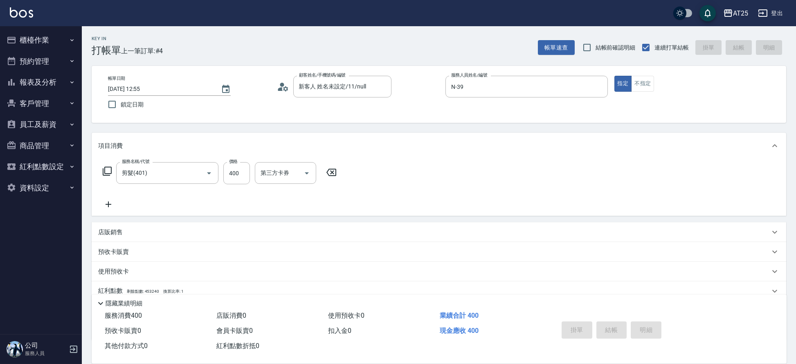
type input "[DATE] 13:15"
type input "0"
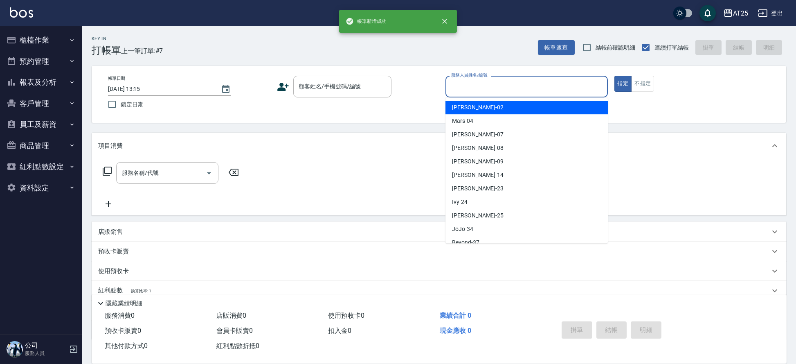
click at [494, 83] on input "服務人員姓名/編號" at bounding box center [526, 86] width 155 height 14
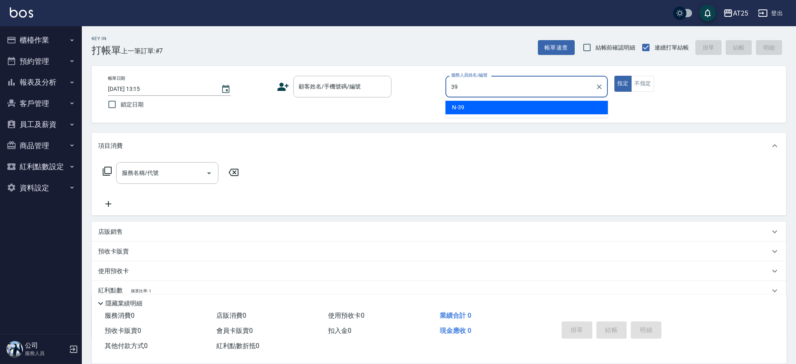
type input "N-39"
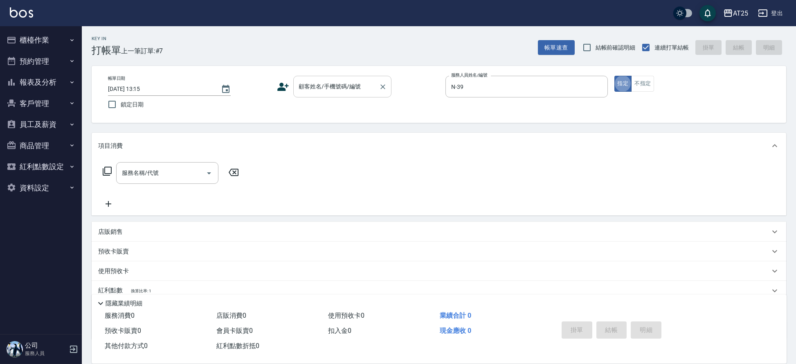
drag, startPoint x: 357, startPoint y: 70, endPoint x: 356, endPoint y: 78, distance: 8.2
click at [356, 70] on div "帳單日期 [DATE] 13:15 鎖定日期 顧客姓名/手機號碼/編號 顧客姓名/手機號碼/編號 服務人員姓名/編號 N-39 服務人員姓名/編號 指定 不指定" at bounding box center [439, 94] width 695 height 57
click at [355, 89] on input "顧客姓名/手機號碼/編號" at bounding box center [336, 86] width 79 height 14
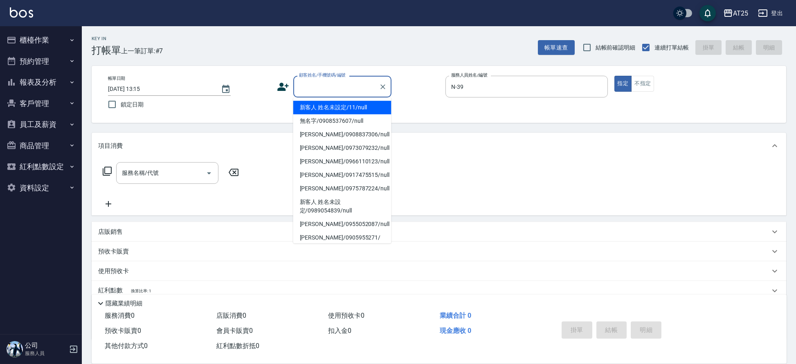
click at [311, 107] on li "新客人 姓名未設定/11/null" at bounding box center [342, 108] width 98 height 14
type input "新客人 姓名未設定/11/null"
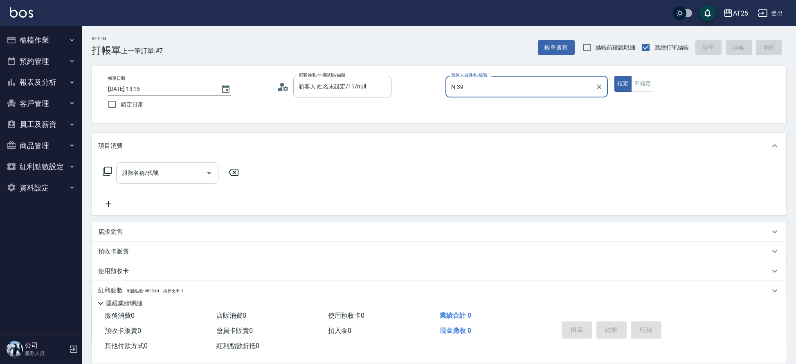
click at [154, 167] on div "服務名稱/代號 服務名稱/代號" at bounding box center [167, 173] width 102 height 22
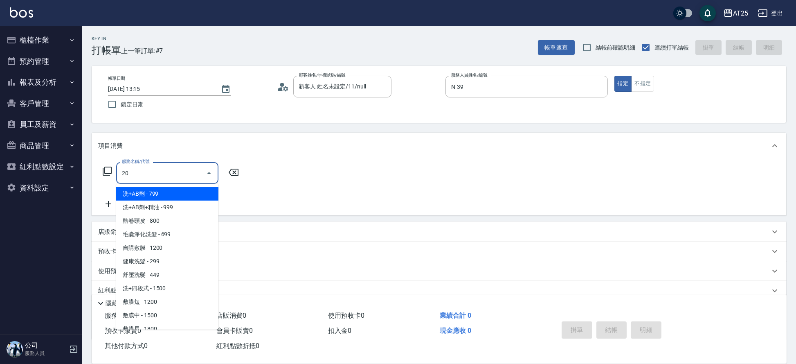
type input "201"
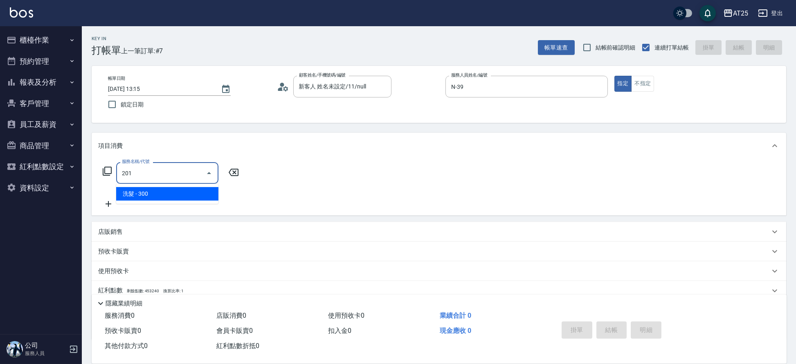
click at [141, 191] on span "洗髮 - 300" at bounding box center [167, 194] width 102 height 14
type input "30"
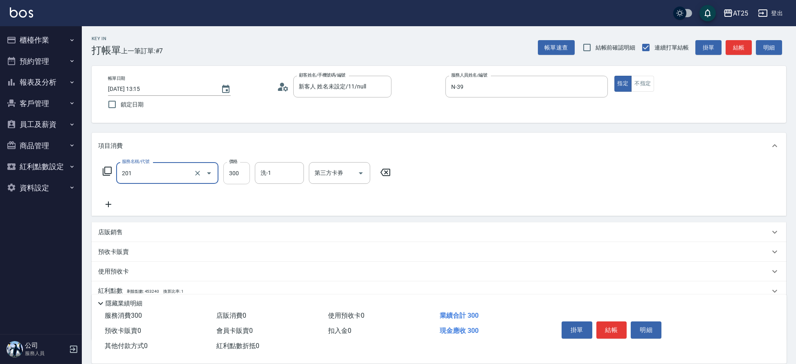
type input "洗髮(201)"
drag, startPoint x: 236, startPoint y: 178, endPoint x: 254, endPoint y: 180, distance: 18.6
click at [236, 178] on input "300" at bounding box center [236, 173] width 27 height 22
type input "0"
type input "40"
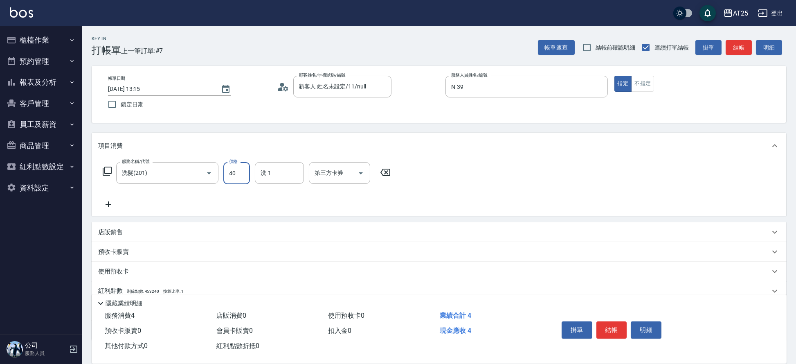
type input "40"
type input "400"
click at [607, 333] on button "結帳" at bounding box center [612, 329] width 31 height 17
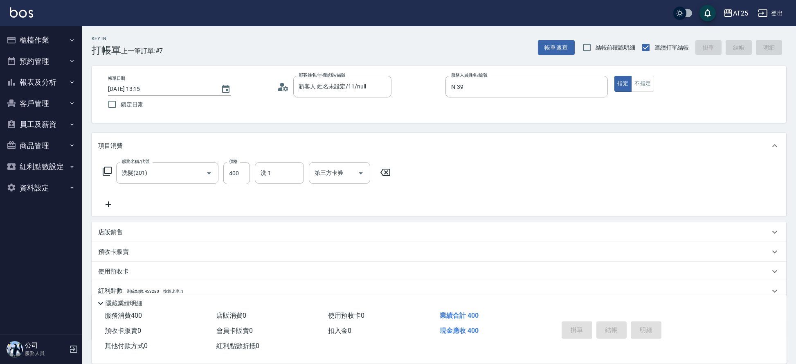
type input "0"
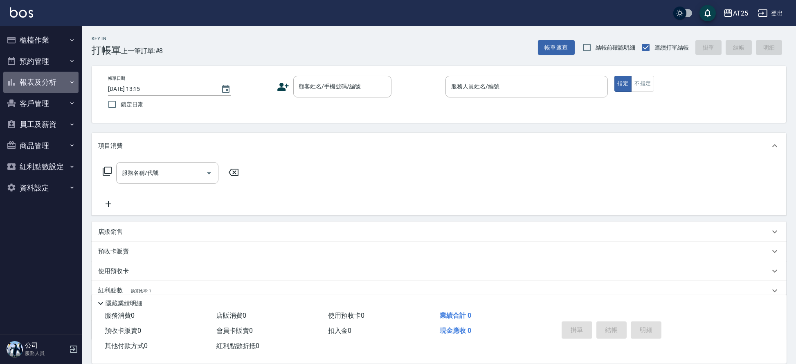
click at [61, 74] on button "報表及分析" at bounding box center [40, 82] width 75 height 21
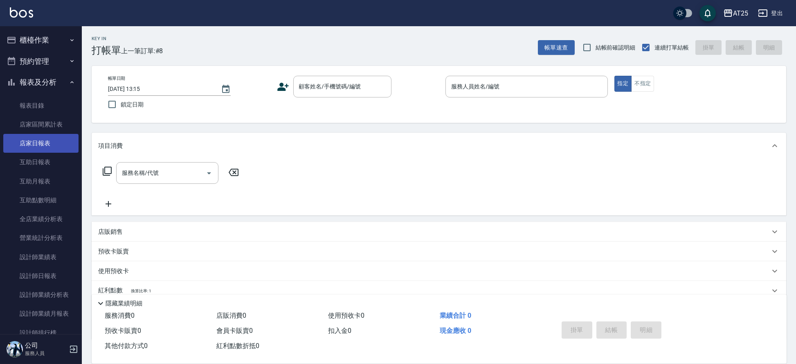
click at [45, 139] on link "店家日報表" at bounding box center [40, 143] width 75 height 19
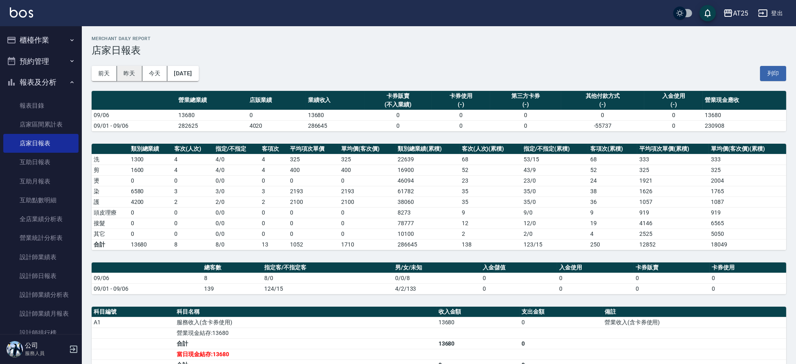
click at [131, 76] on button "昨天" at bounding box center [129, 73] width 25 height 15
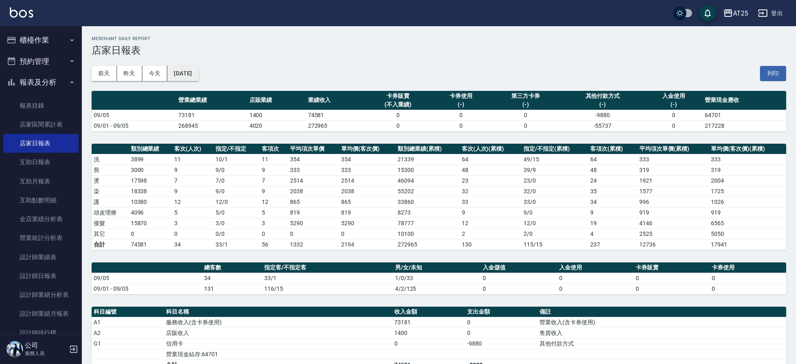
click at [190, 71] on button "[DATE]" at bounding box center [182, 73] width 31 height 15
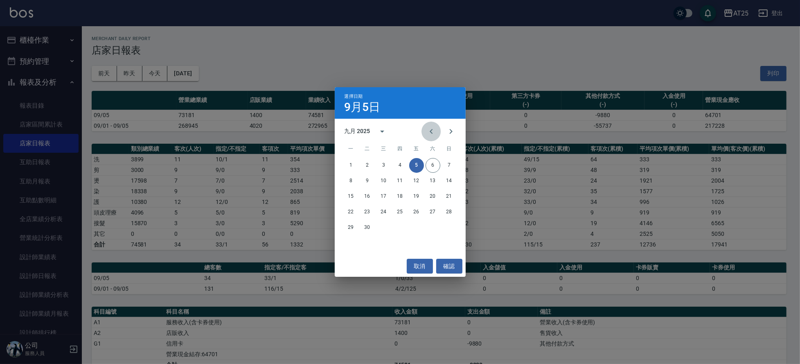
click at [426, 124] on button "Previous month" at bounding box center [432, 132] width 20 height 20
click at [368, 180] on button "5" at bounding box center [367, 181] width 15 height 15
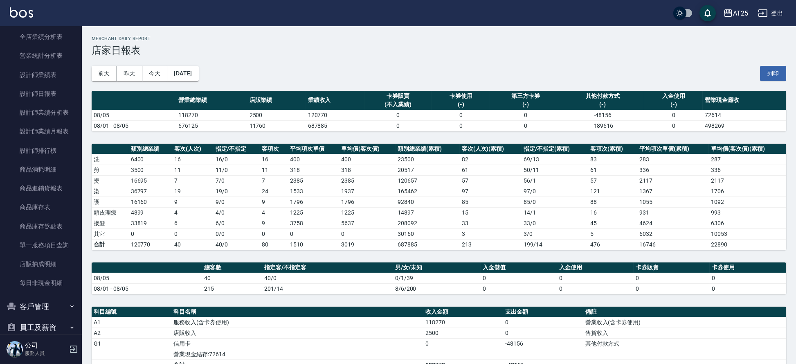
scroll to position [179, 0]
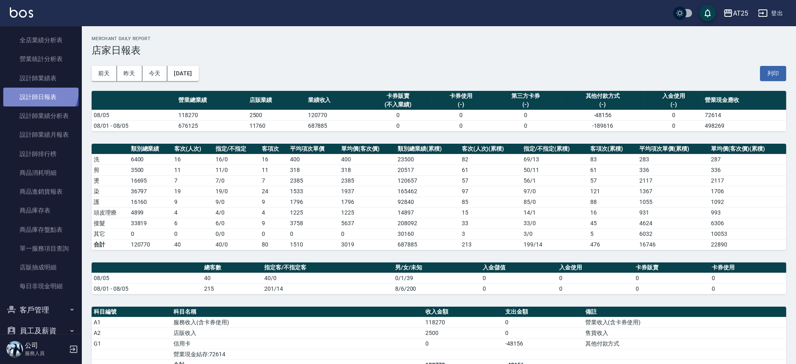
click at [34, 89] on link "設計師日報表" at bounding box center [40, 97] width 75 height 19
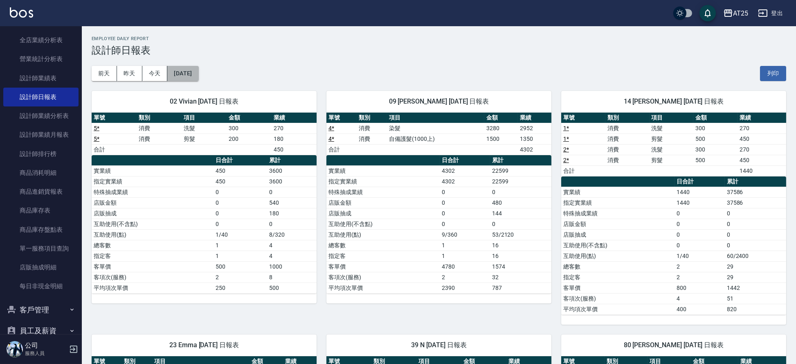
click at [196, 73] on button "[DATE]" at bounding box center [182, 73] width 31 height 15
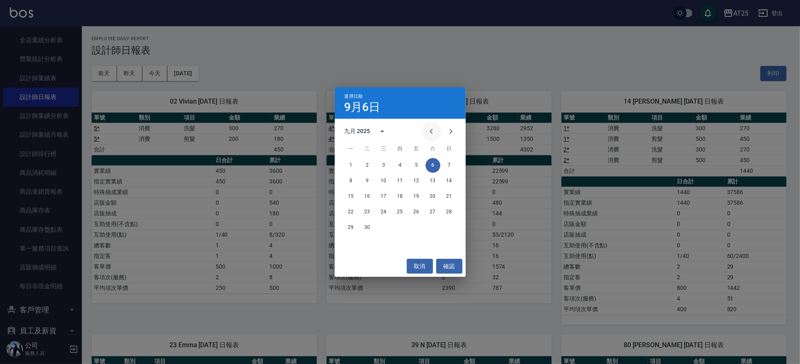
click at [438, 130] on button "Previous month" at bounding box center [432, 132] width 20 height 20
click at [367, 181] on button "5" at bounding box center [367, 181] width 15 height 15
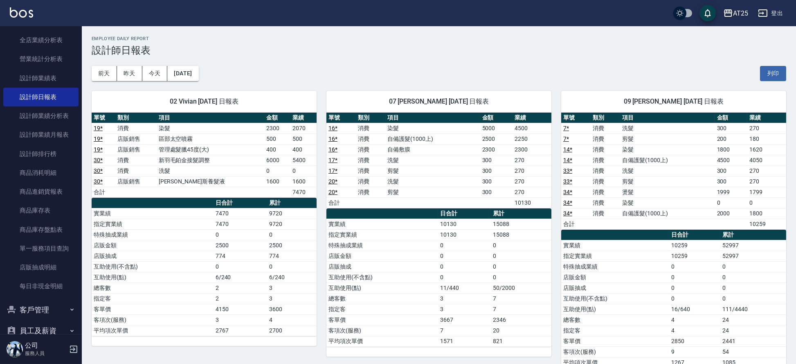
click at [13, 15] on img at bounding box center [21, 12] width 23 height 10
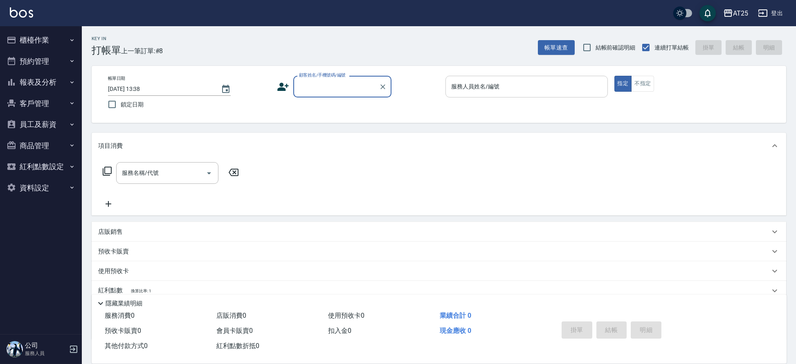
click at [478, 96] on div "服務人員姓名/編號" at bounding box center [527, 87] width 162 height 22
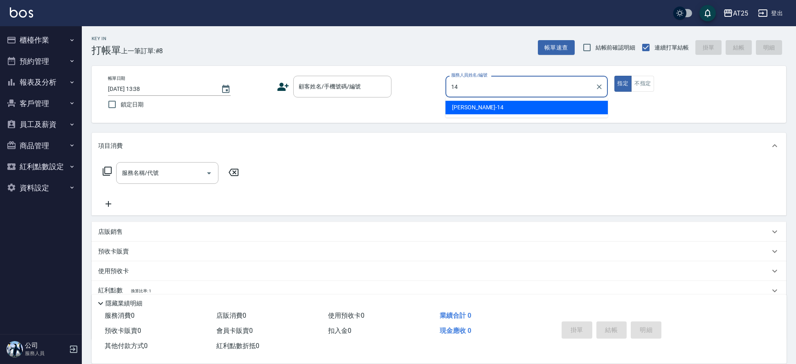
type input "[PERSON_NAME]-14"
type button "true"
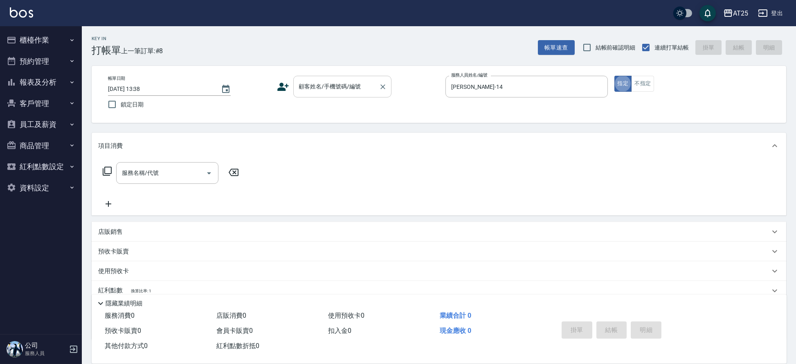
click at [353, 95] on div "顧客姓名/手機號碼/編號" at bounding box center [342, 87] width 98 height 22
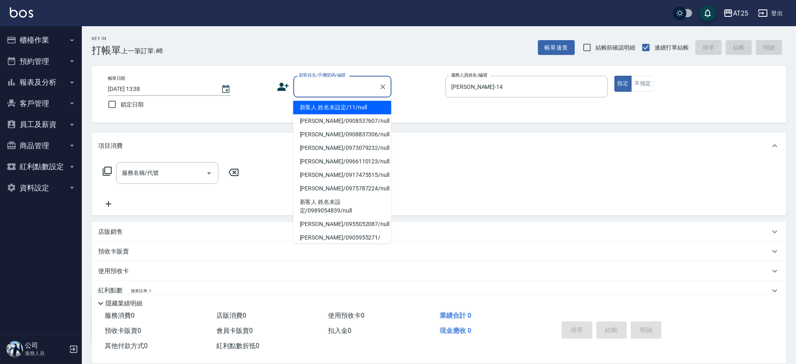
click at [326, 109] on li "新客人 姓名未設定/11/null" at bounding box center [342, 108] width 98 height 14
type input "新客人 姓名未設定/11/null"
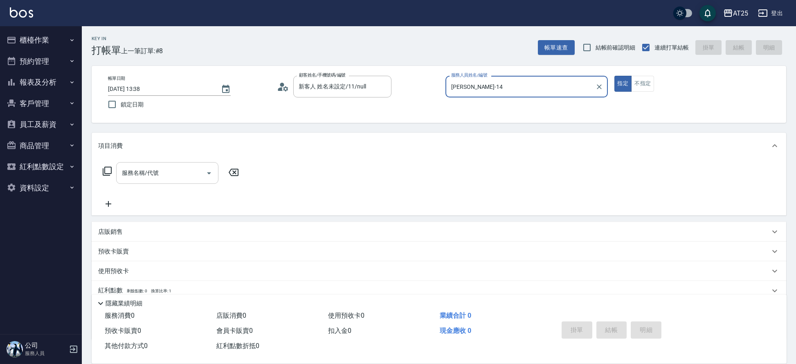
click at [151, 174] on div "服務名稱/代號 服務名稱/代號" at bounding box center [167, 173] width 102 height 22
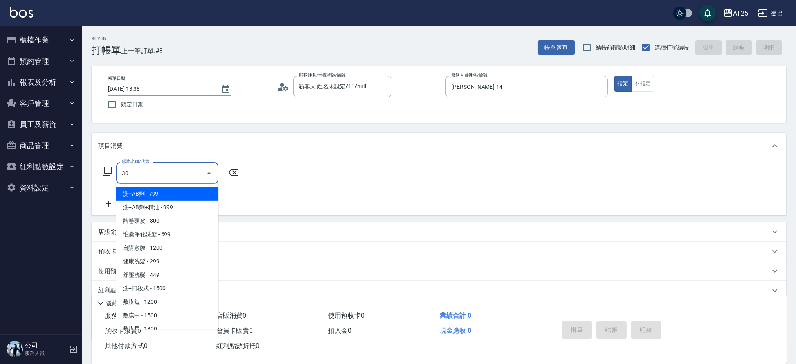
type input "301"
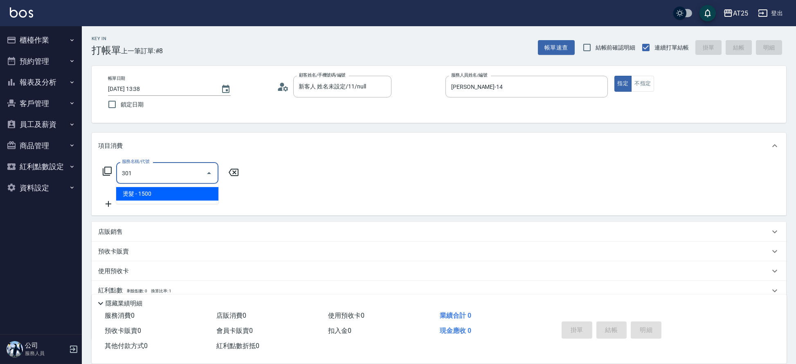
drag, startPoint x: 161, startPoint y: 192, endPoint x: 215, endPoint y: 186, distance: 54.4
click at [162, 194] on span "燙髮 - 1500" at bounding box center [167, 194] width 102 height 14
type input "150"
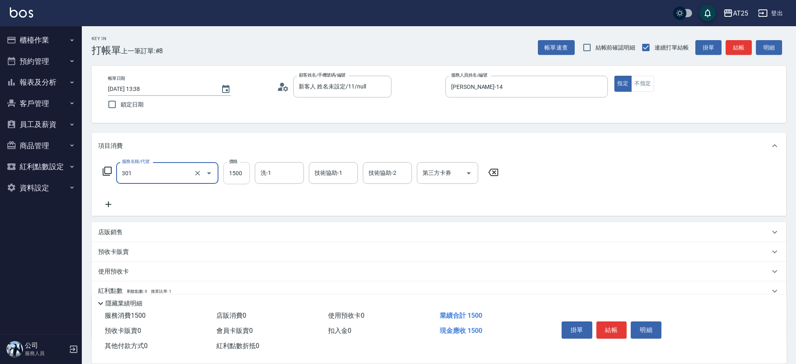
type input "燙髮(301)"
click at [242, 176] on input "1500" at bounding box center [236, 173] width 27 height 22
type input "0"
type input "27"
type input "20"
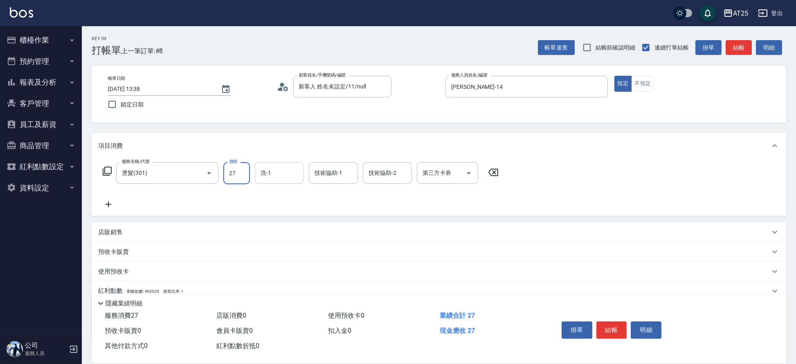
type input "270"
type input "2700"
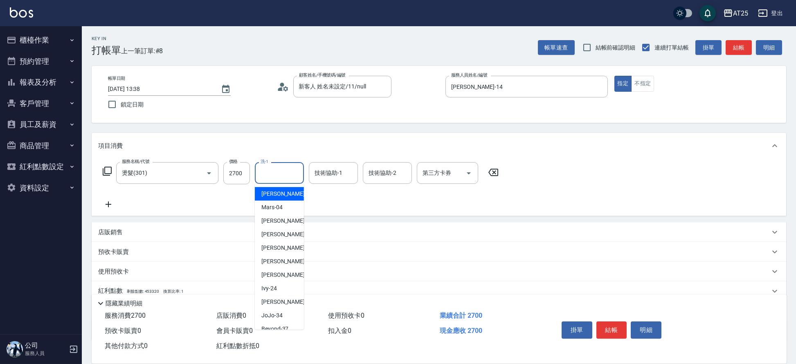
click at [282, 178] on input "洗-1" at bounding box center [280, 173] width 42 height 14
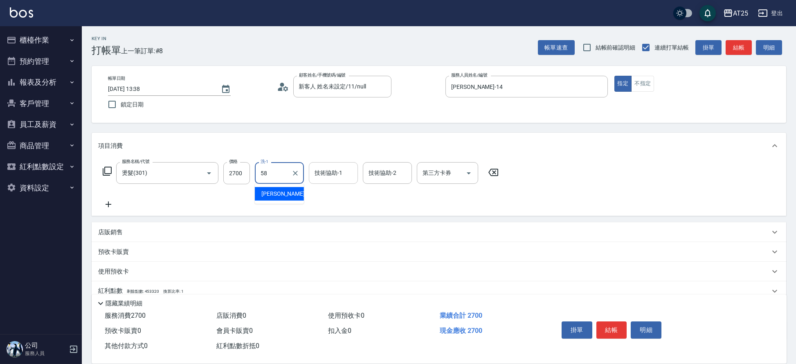
click at [291, 192] on div "[PERSON_NAME] -58" at bounding box center [279, 194] width 49 height 14
type input "[PERSON_NAME]-58"
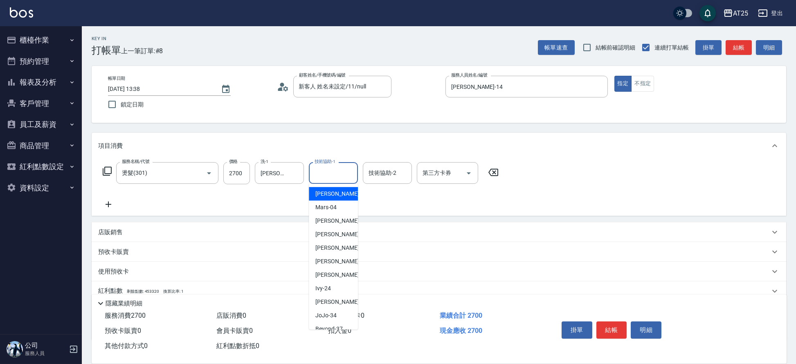
click at [329, 169] on div "技術協助-1 技術協助-1" at bounding box center [333, 173] width 49 height 22
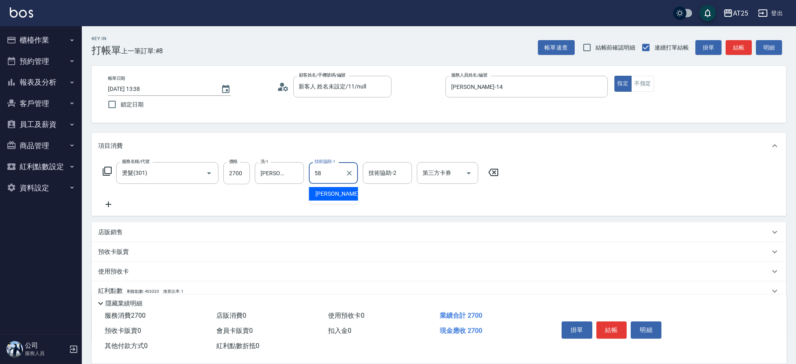
click at [344, 192] on div "[PERSON_NAME] -58" at bounding box center [333, 194] width 49 height 14
type input "[PERSON_NAME]-58"
click at [609, 324] on button "結帳" at bounding box center [612, 329] width 31 height 17
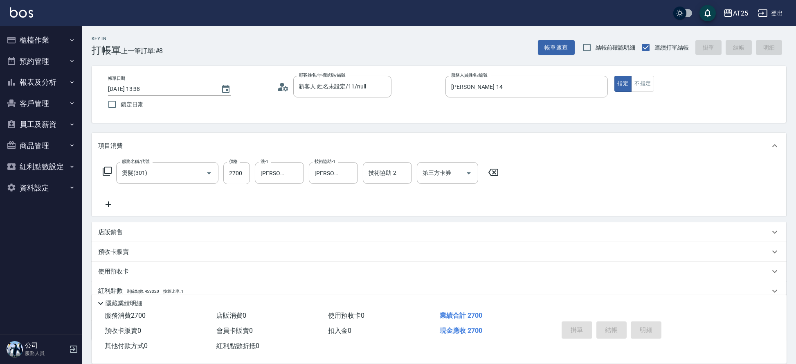
type input "[DATE] 13:46"
type input "0"
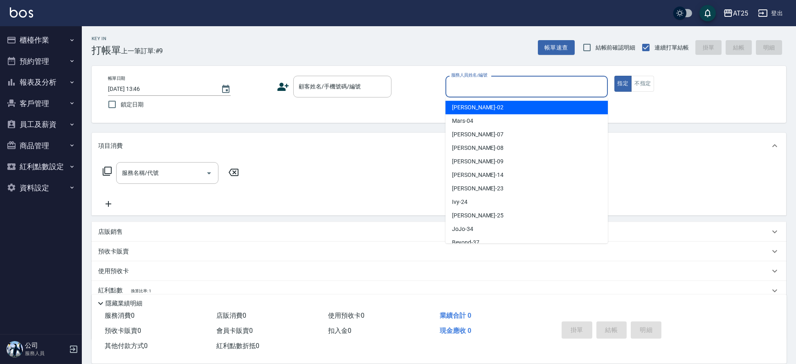
click at [474, 87] on div "服務人員姓名/編號 服務人員姓名/編號" at bounding box center [527, 87] width 162 height 22
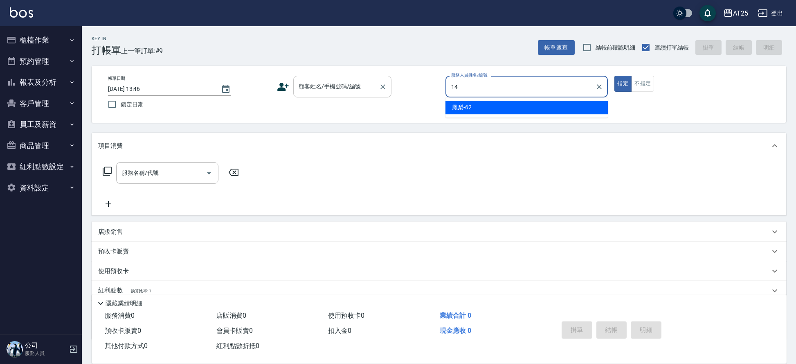
type input "[PERSON_NAME]-14"
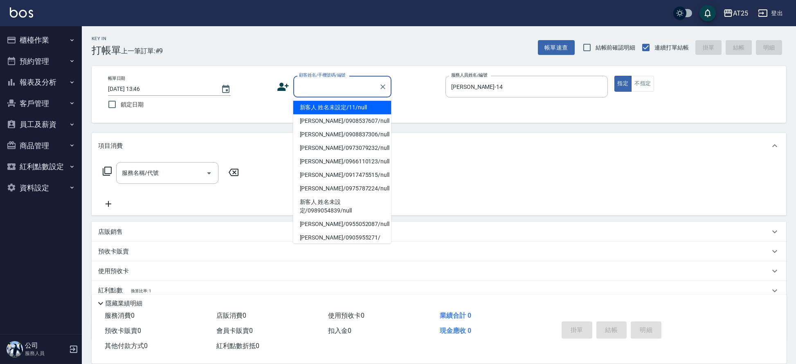
click at [328, 90] on input "顧客姓名/手機號碼/編號" at bounding box center [336, 86] width 79 height 14
click at [329, 108] on li "新客人 姓名未設定/11/null" at bounding box center [342, 108] width 98 height 14
type input "新客人 姓名未設定/11/null"
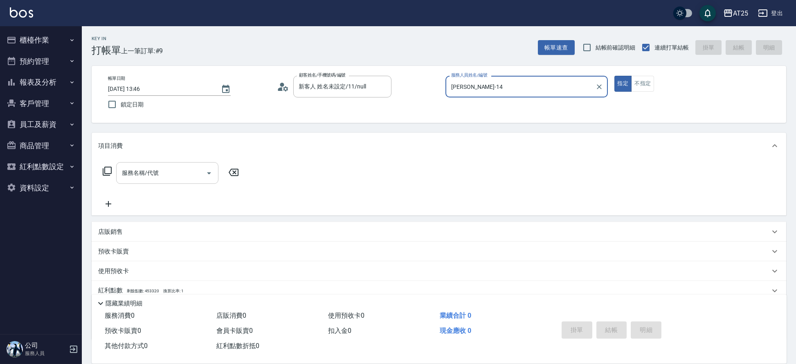
click at [181, 171] on input "服務名稱/代號" at bounding box center [161, 173] width 83 height 14
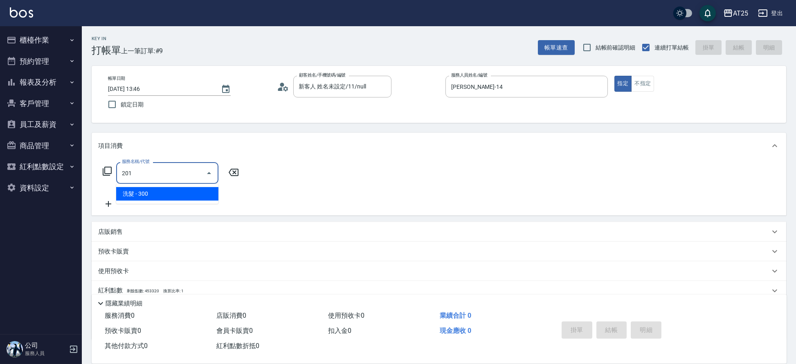
click at [133, 185] on ul "洗髮 - 300" at bounding box center [167, 194] width 102 height 20
type input "201"
drag, startPoint x: 109, startPoint y: 201, endPoint x: 105, endPoint y: 206, distance: 7.0
click at [105, 206] on icon at bounding box center [108, 204] width 20 height 10
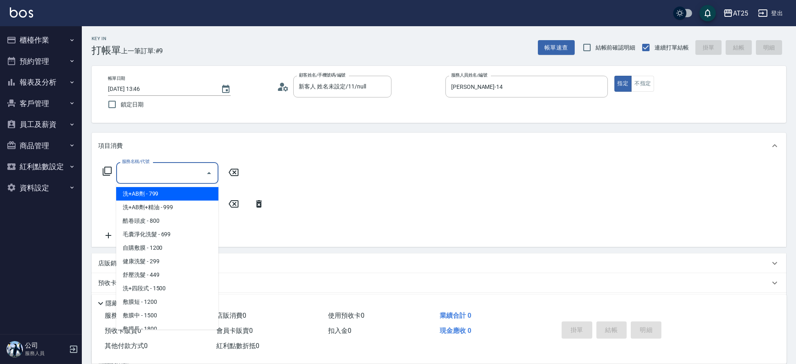
click at [152, 170] on div "服務名稱/代號 服務名稱/代號" at bounding box center [167, 173] width 102 height 22
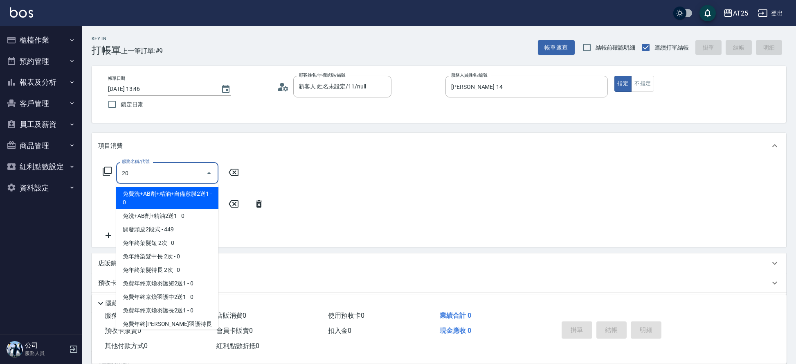
type input "201"
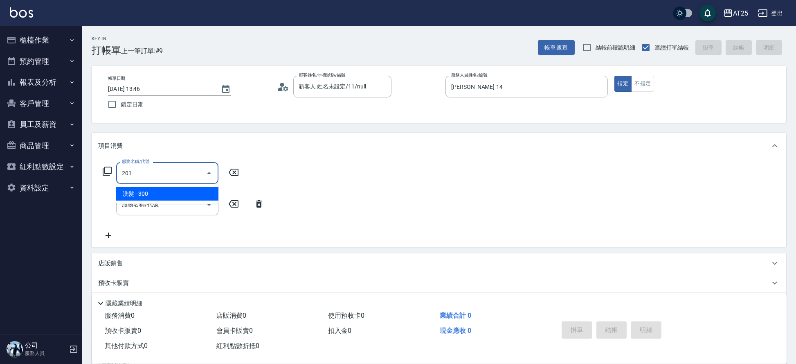
click at [141, 191] on span "洗髮 - 300" at bounding box center [167, 194] width 102 height 14
type input "30"
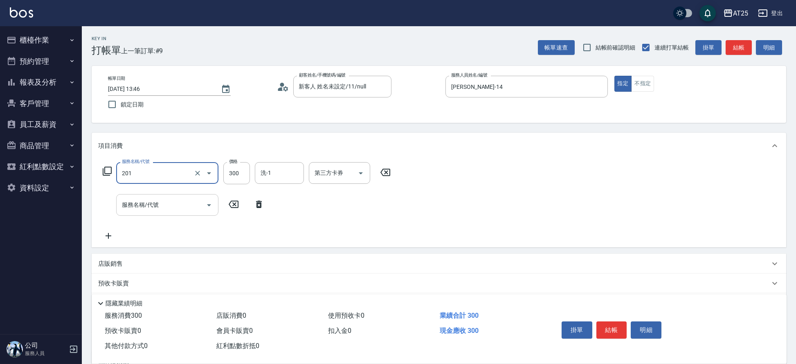
click at [140, 212] on div "服務名稱/代號" at bounding box center [167, 205] width 102 height 22
type input "洗髮(201)"
type input "401"
type input "60"
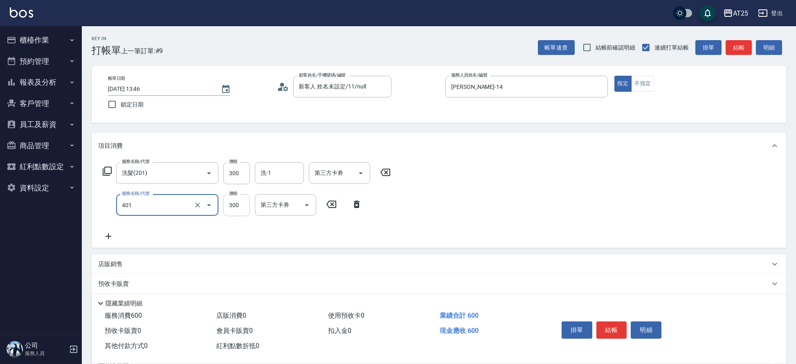
type input "剪髮(401)"
click at [234, 210] on input "300" at bounding box center [236, 205] width 27 height 22
type input "30"
type input "50"
type input "80"
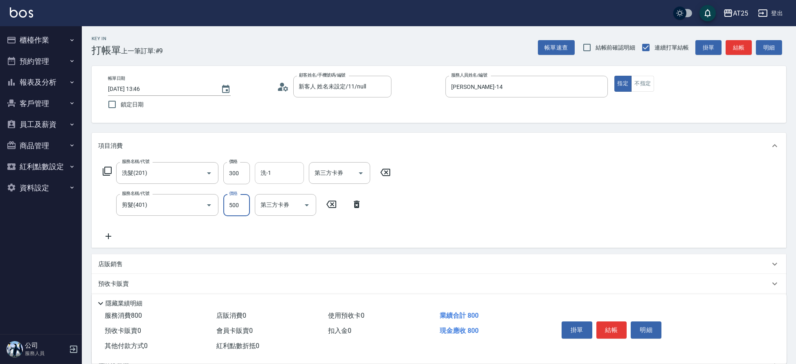
type input "500"
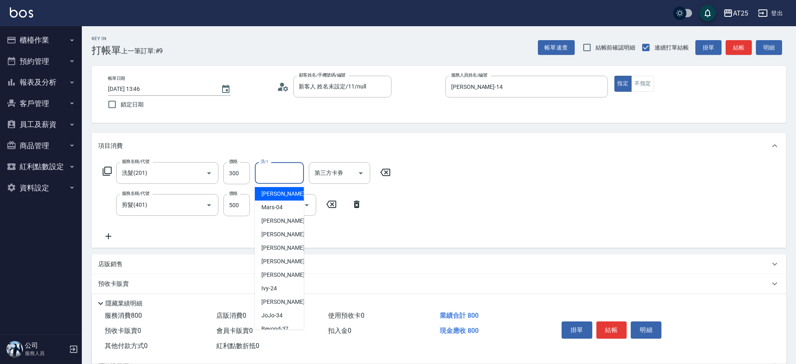
click at [279, 179] on input "洗-1" at bounding box center [280, 173] width 42 height 14
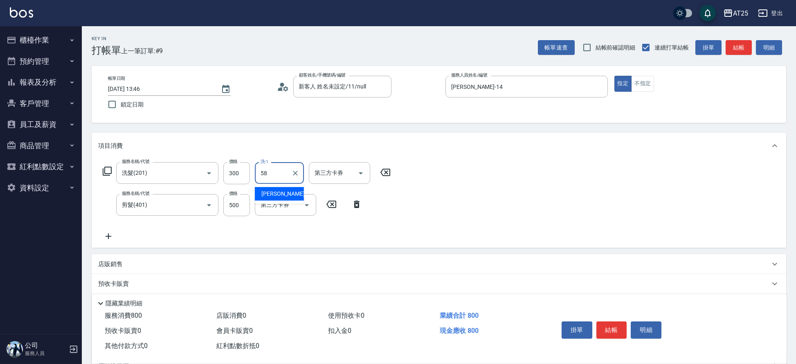
click at [277, 189] on div "[PERSON_NAME] -58" at bounding box center [279, 194] width 49 height 14
type input "[PERSON_NAME]-58"
click at [610, 326] on button "結帳" at bounding box center [612, 329] width 31 height 17
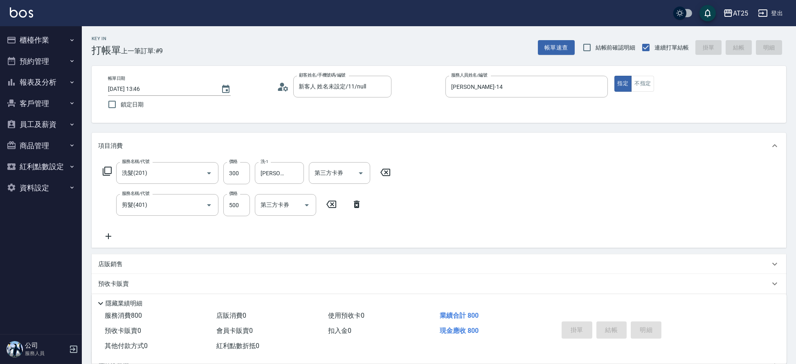
type input "0"
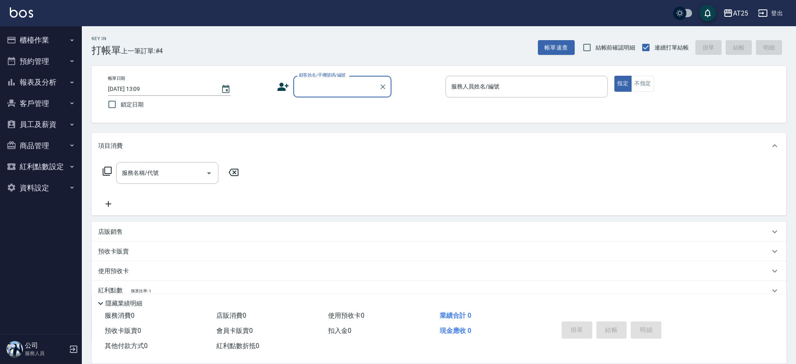
click at [50, 79] on button "報表及分析" at bounding box center [40, 82] width 75 height 21
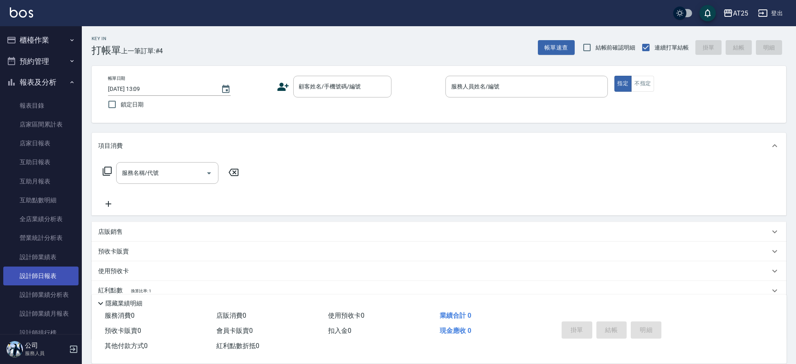
click at [54, 275] on link "設計師日報表" at bounding box center [40, 275] width 75 height 19
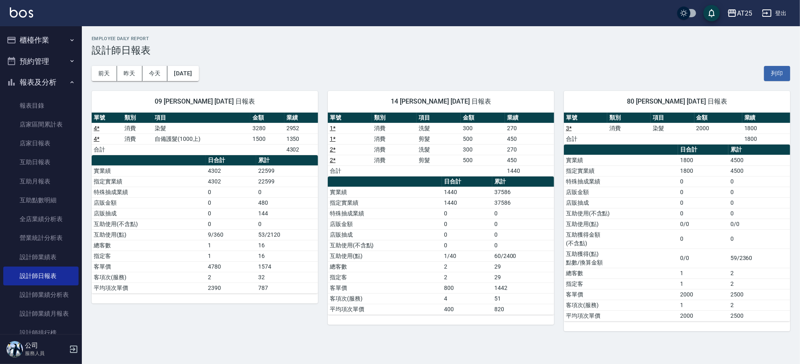
drag, startPoint x: 799, startPoint y: 93, endPoint x: 799, endPoint y: 101, distance: 8.2
click at [796, 101] on div "AT25 2025-09-06 設計師日報表 列印時間： 2025-09-06-13:09 Employee Daily Report 設計師日報表 前天 昨…" at bounding box center [441, 183] width 718 height 315
click at [39, 40] on button "櫃檯作業" at bounding box center [40, 39] width 75 height 21
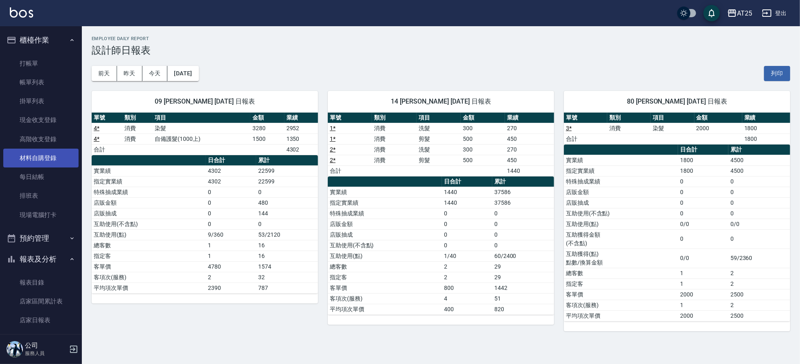
click at [54, 156] on link "材料自購登錄" at bounding box center [40, 158] width 75 height 19
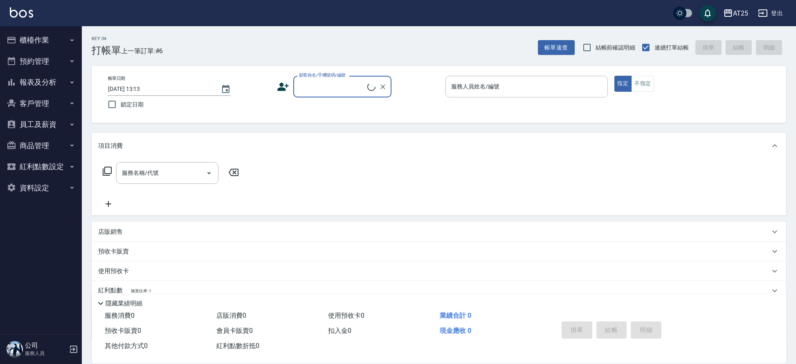
click at [33, 36] on button "櫃檯作業" at bounding box center [40, 39] width 75 height 21
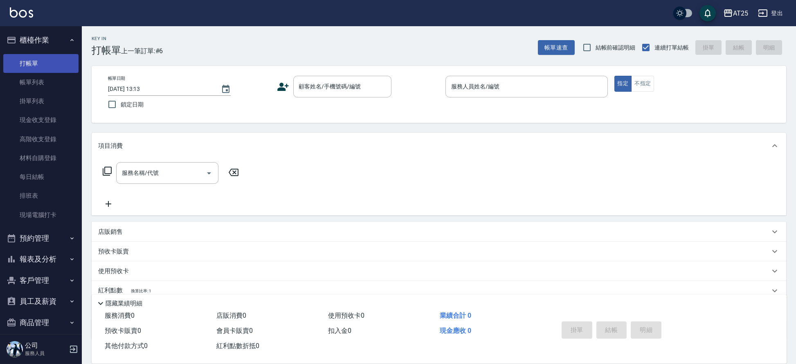
click at [54, 70] on link "打帳單" at bounding box center [40, 63] width 75 height 19
click at [58, 75] on link "帳單列表" at bounding box center [40, 82] width 75 height 19
